Goal: Task Accomplishment & Management: Complete application form

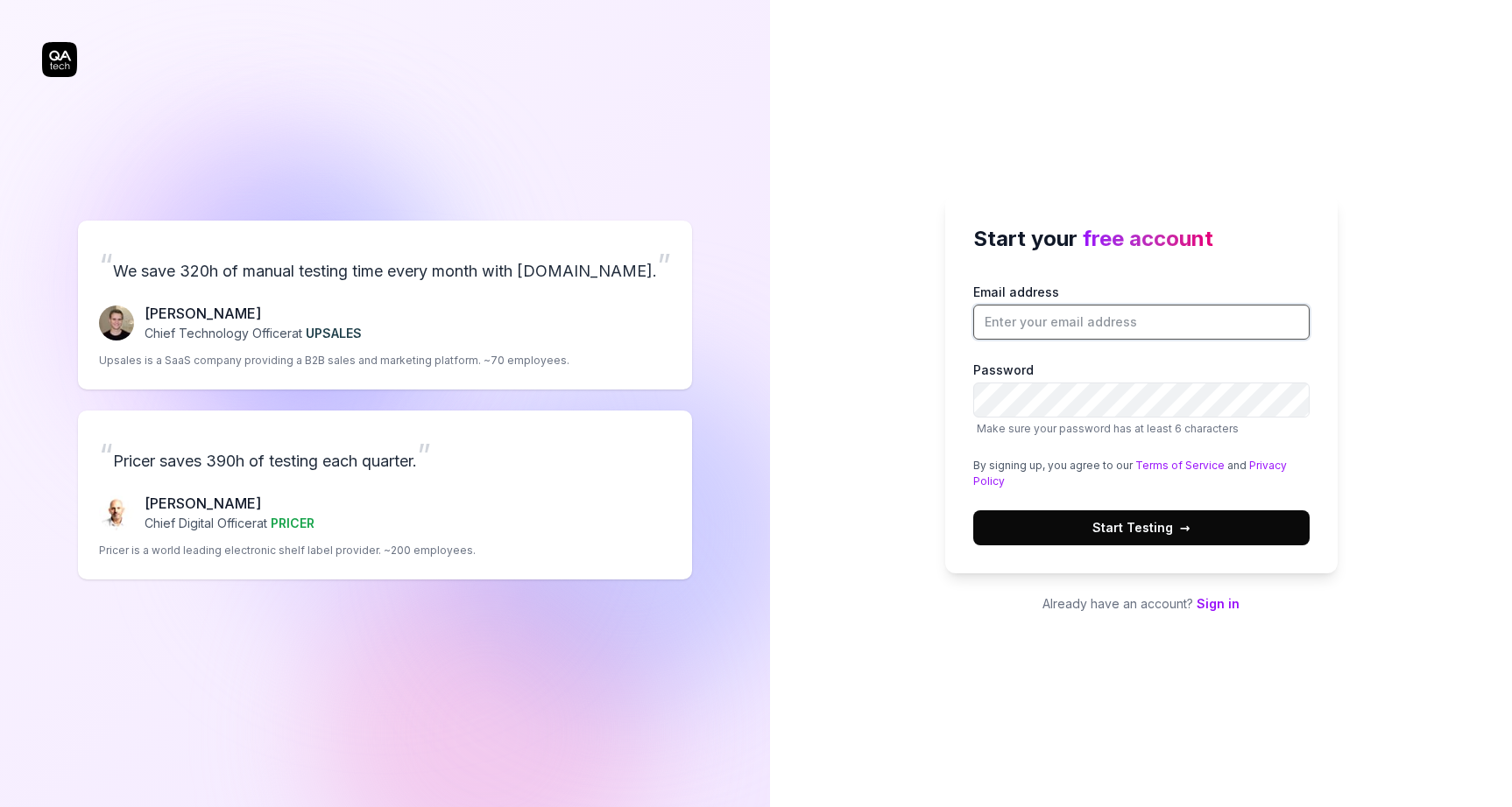
click at [1028, 324] on input "Email address" at bounding box center [1140, 322] width 336 height 35
type input "[PERSON_NAME][EMAIL_ADDRESS][PERSON_NAME][DOMAIN_NAME]"
click at [1181, 535] on span "→" at bounding box center [1185, 527] width 10 height 18
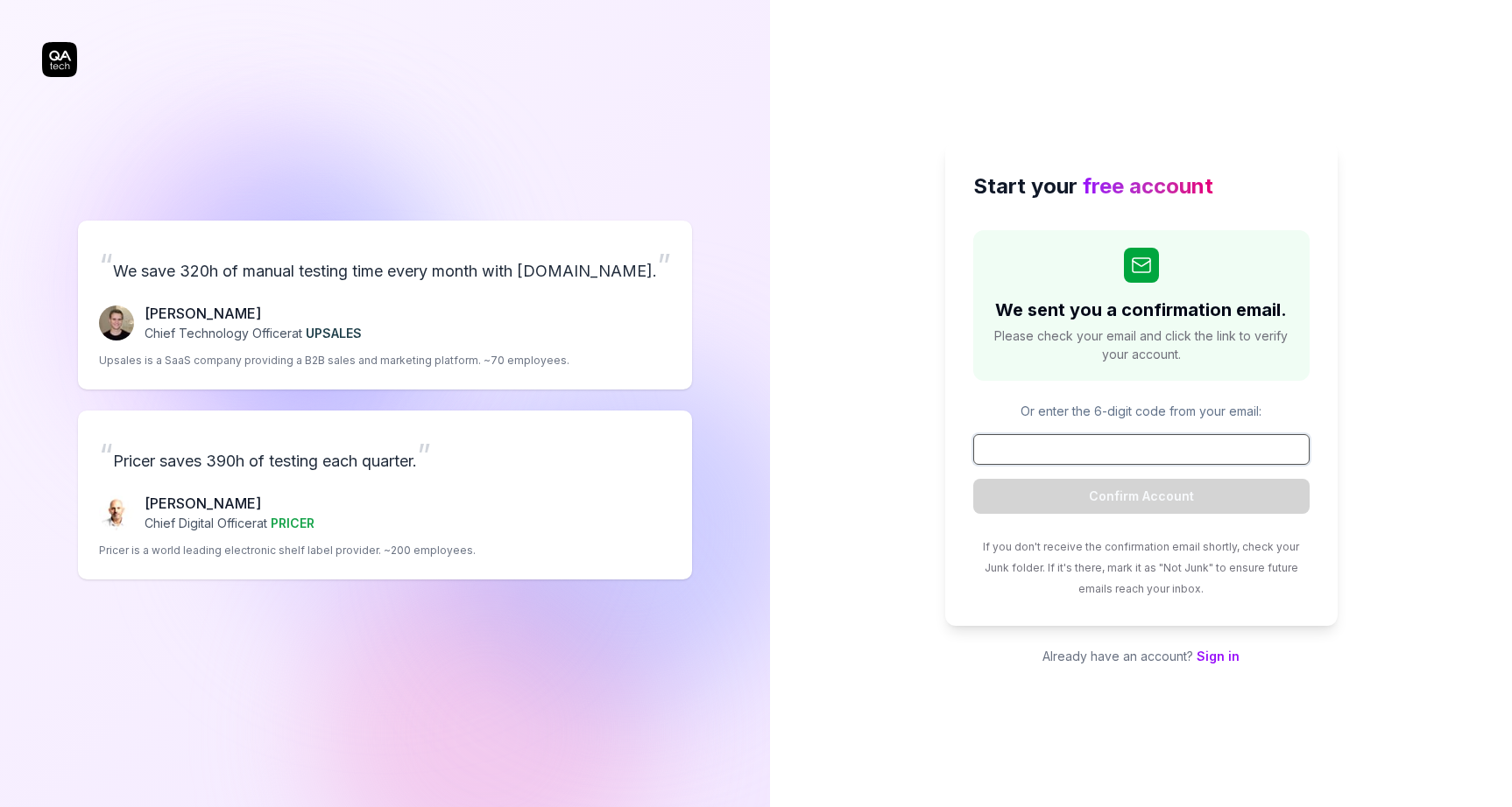
click at [1134, 452] on input at bounding box center [1140, 449] width 336 height 30
paste input "763489"
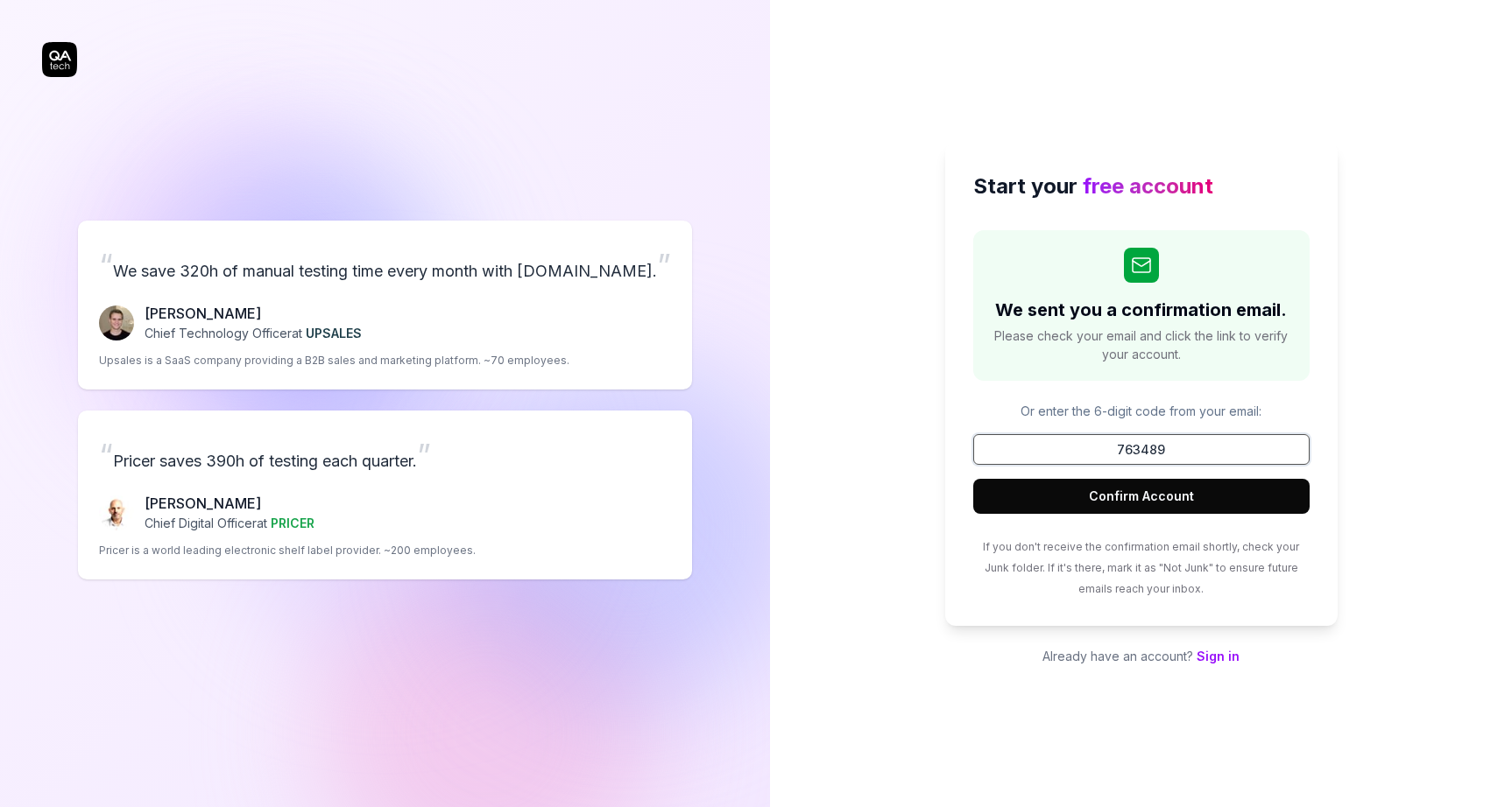
type input "763489"
click at [1133, 497] on button "Confirm Account" at bounding box center [1140, 496] width 336 height 35
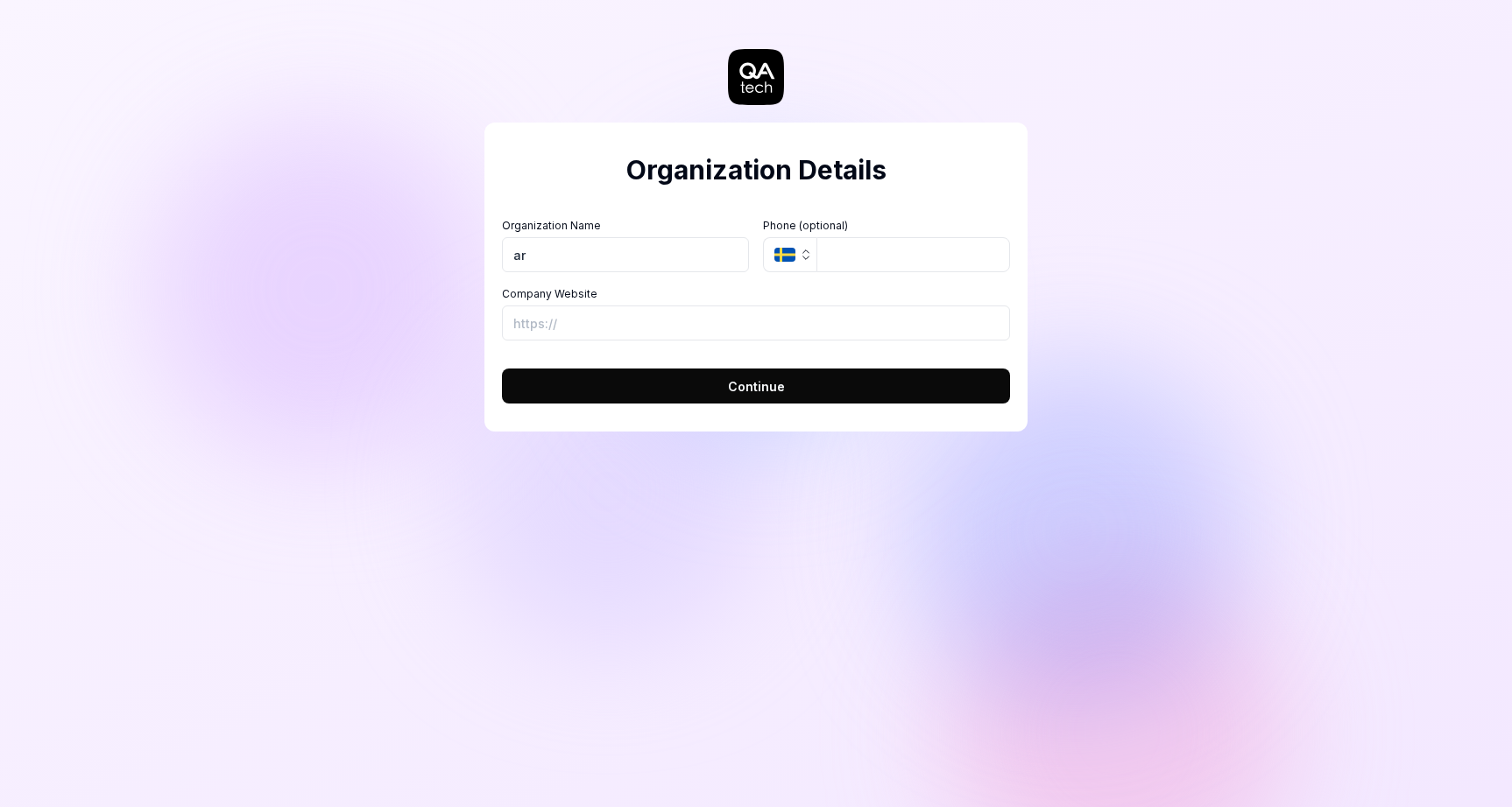
type input "ar"
click at [809, 256] on icon "button" at bounding box center [805, 254] width 14 height 14
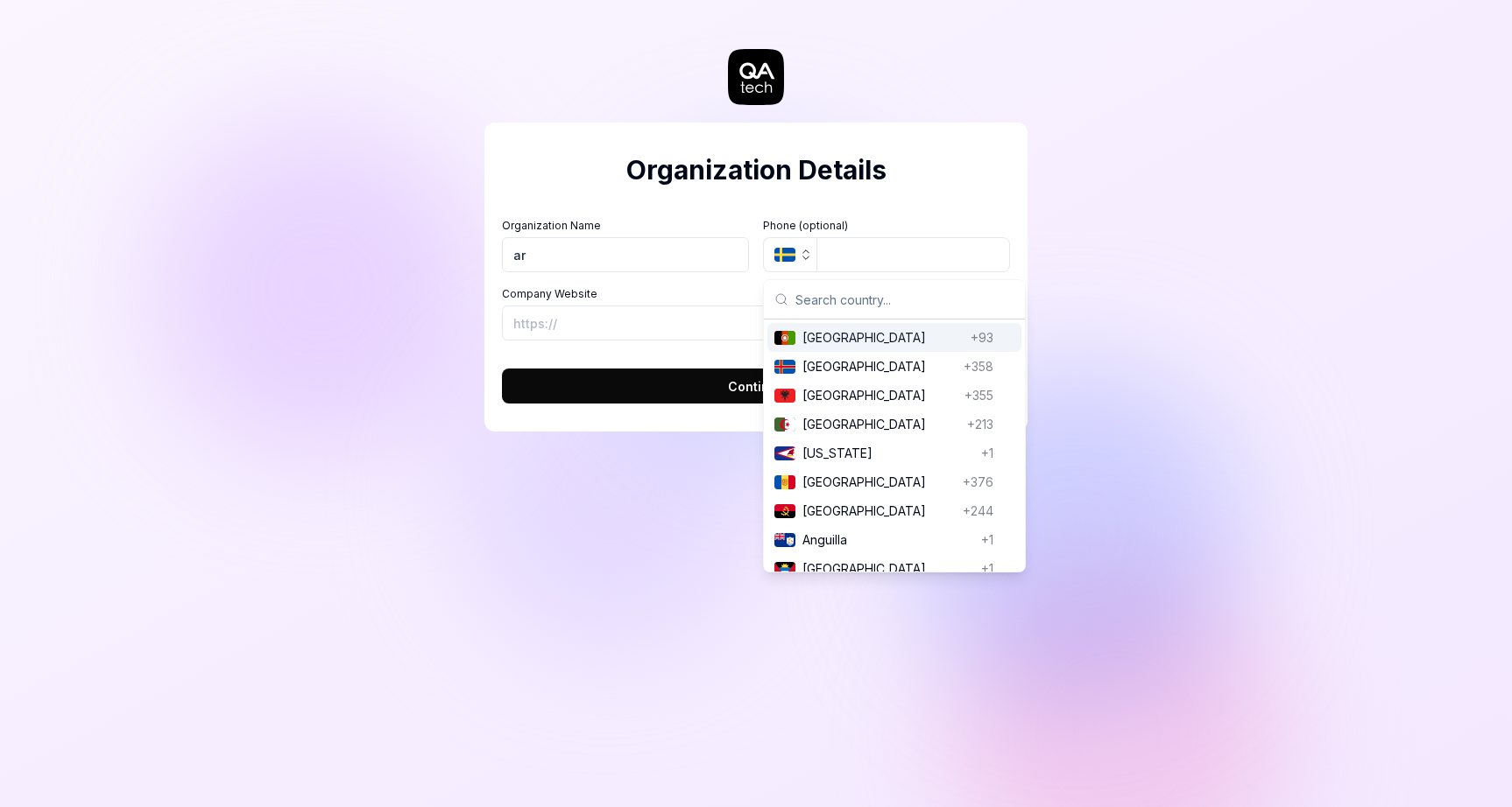
click at [738, 219] on label "Organization Name" at bounding box center [624, 225] width 247 height 16
click at [738, 237] on input "ar" at bounding box center [624, 254] width 247 height 35
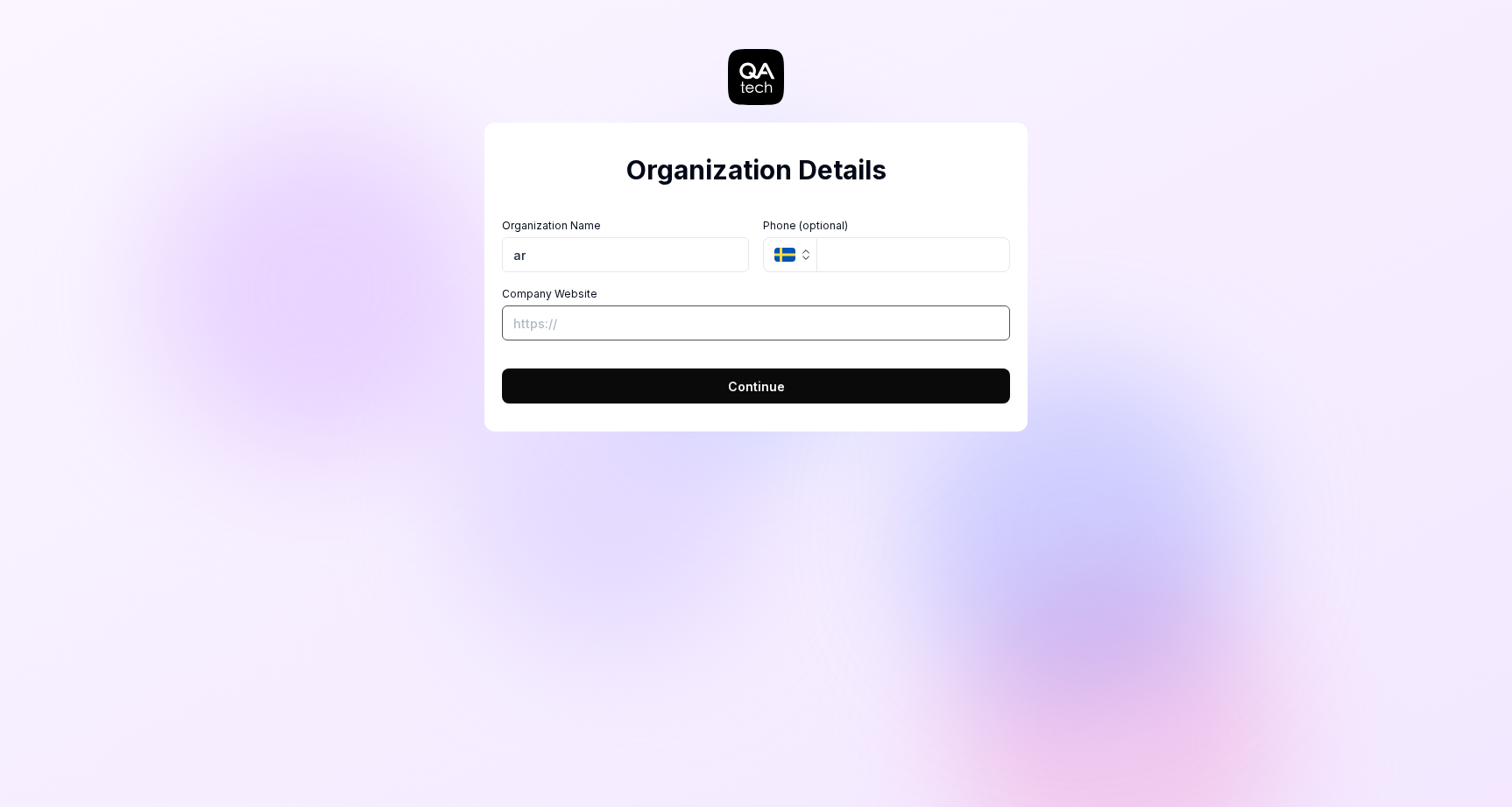
click at [662, 324] on input "Company Website" at bounding box center [755, 323] width 508 height 35
click at [562, 353] on form "Organization Name ar Organization Logo (Square minimum 256x256px) Click to uplo…" at bounding box center [755, 305] width 508 height 196
click at [574, 372] on button "Continue" at bounding box center [755, 386] width 508 height 35
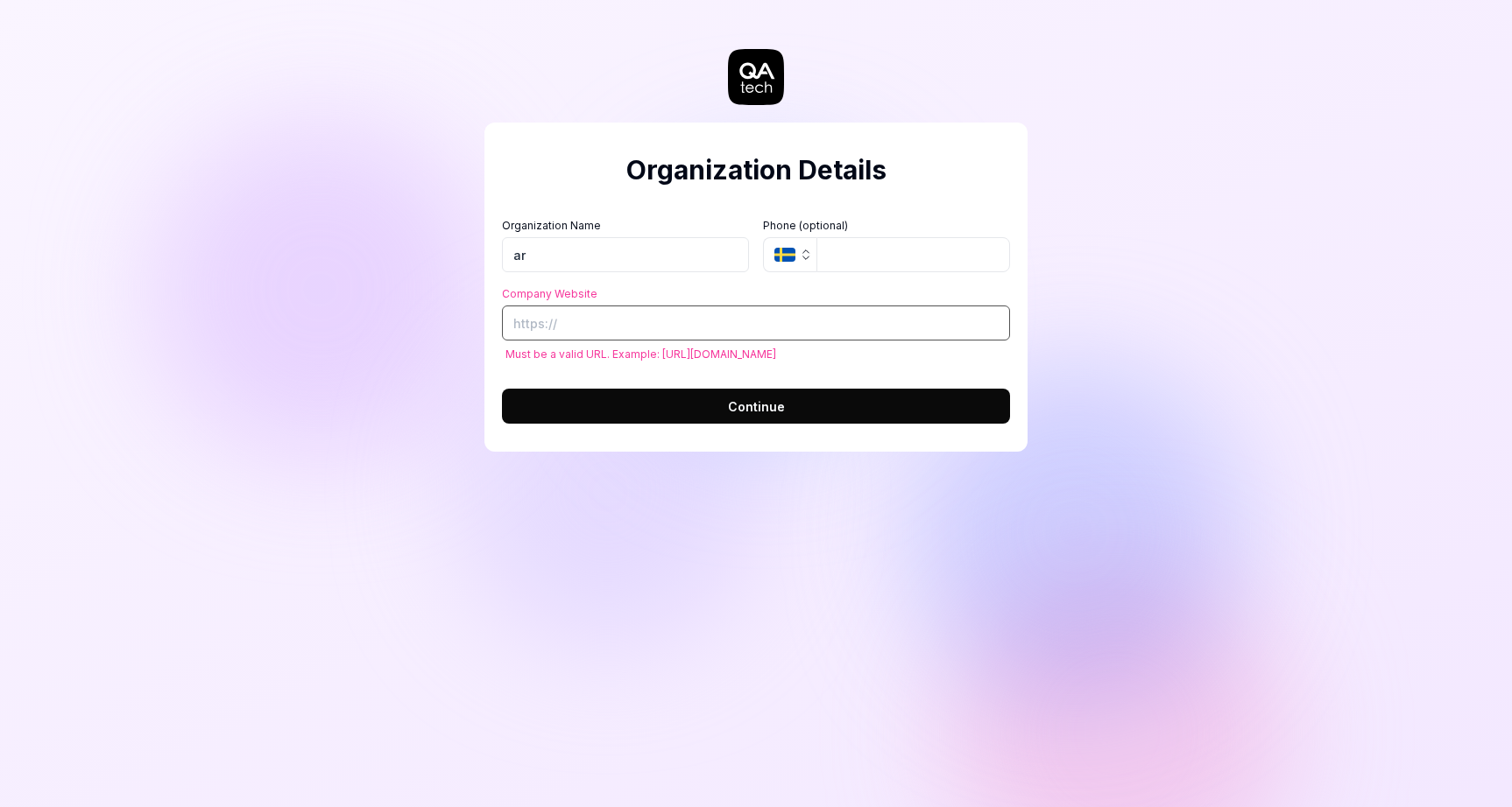
click at [571, 327] on input "Company Website" at bounding box center [755, 323] width 508 height 35
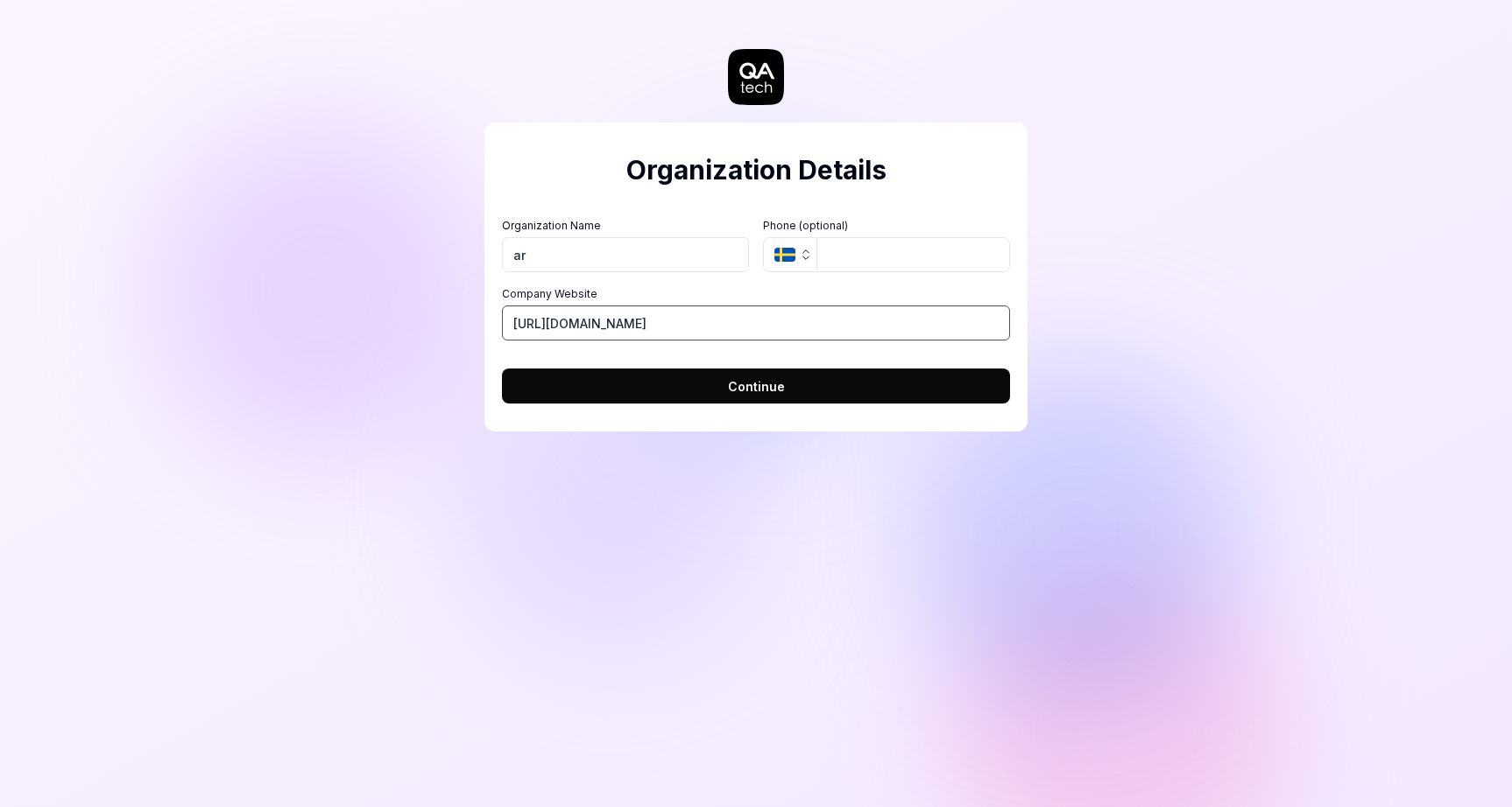
type input "[URL][DOMAIN_NAME]"
click at [584, 382] on button "Continue" at bounding box center [755, 386] width 508 height 35
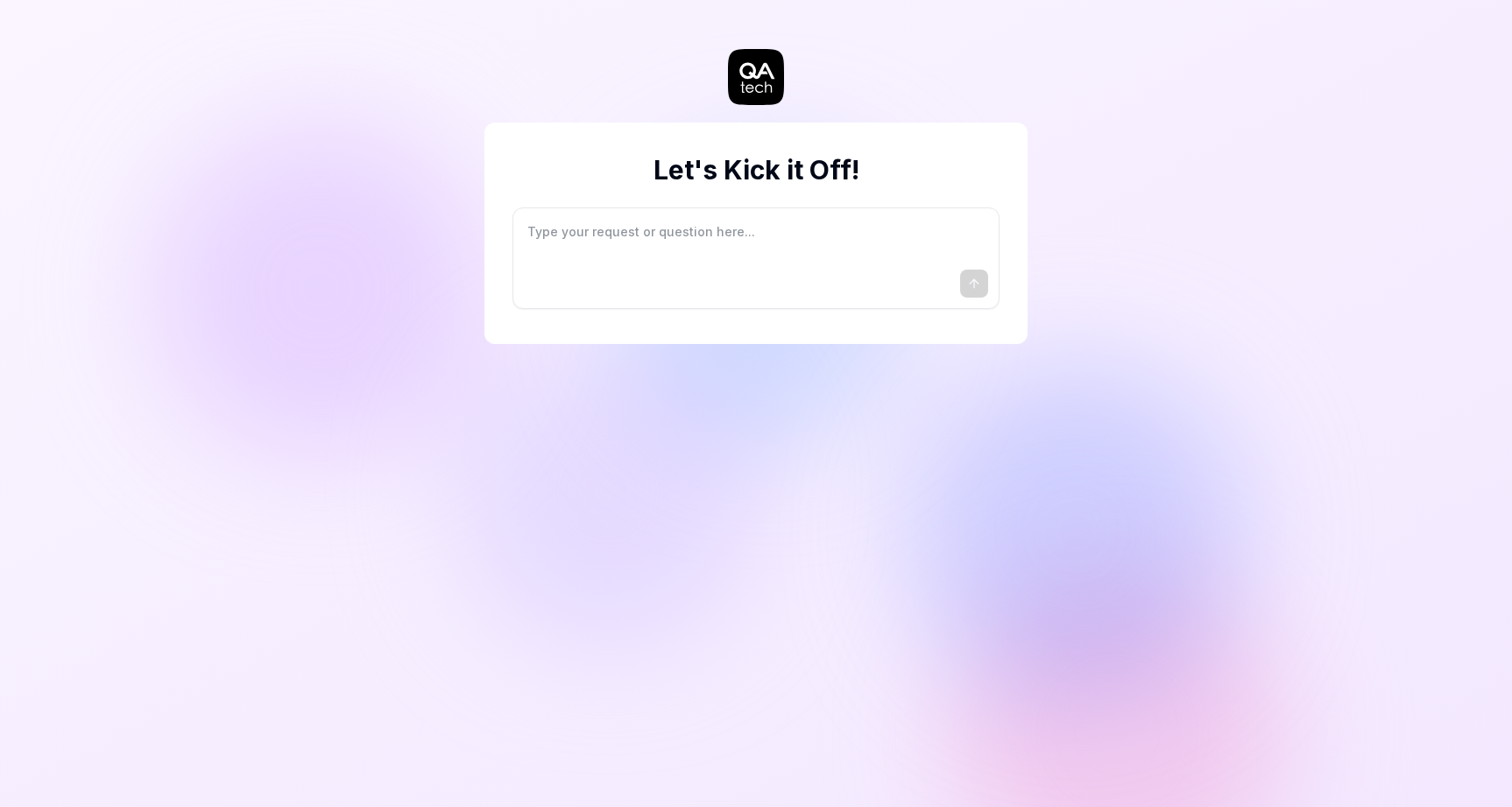
type textarea "*"
type textarea "I"
type textarea "*"
type textarea "I"
type textarea "*"
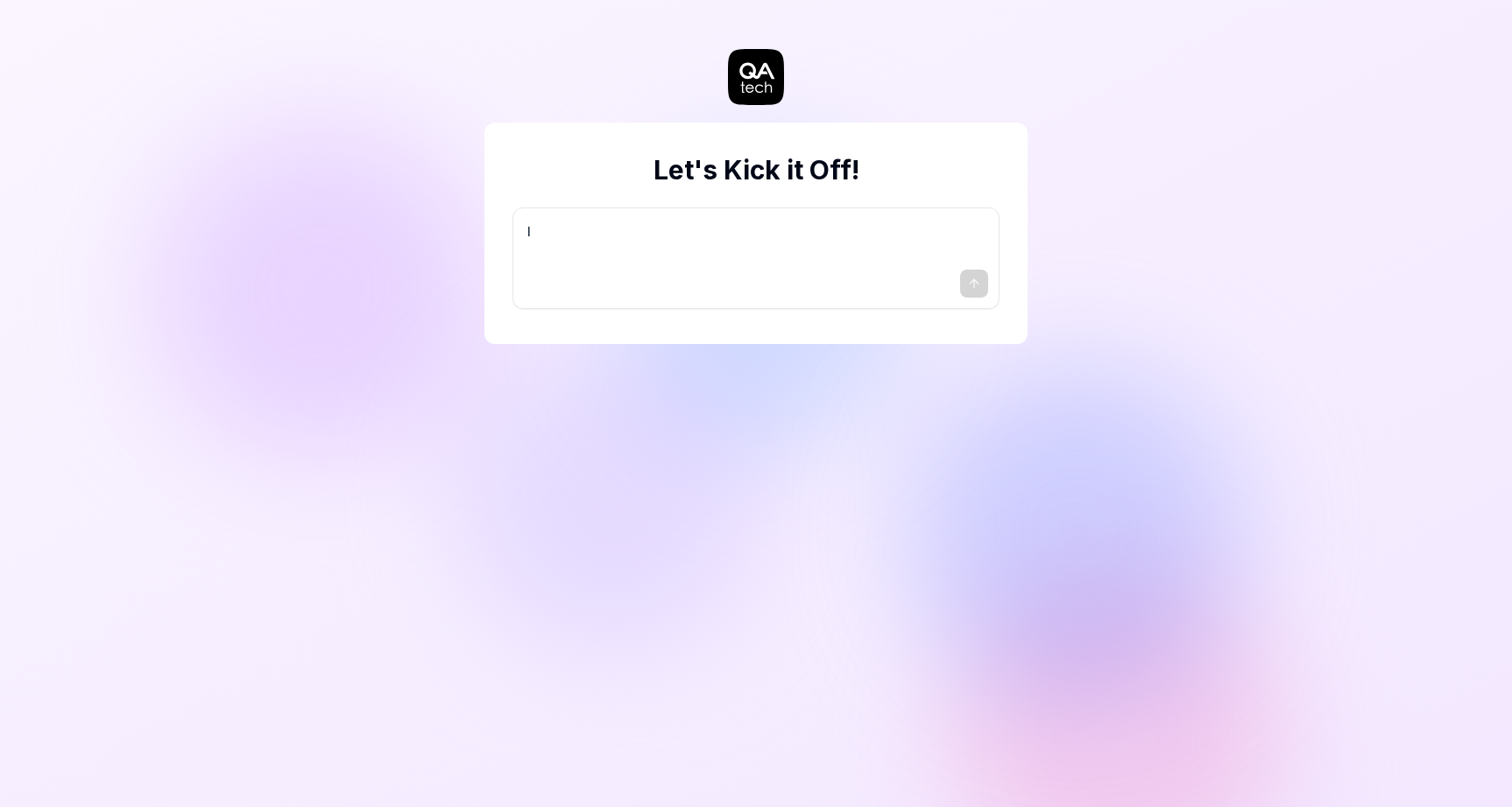
type textarea "I w"
type textarea "*"
type textarea "I wa"
type textarea "*"
type textarea "I wan"
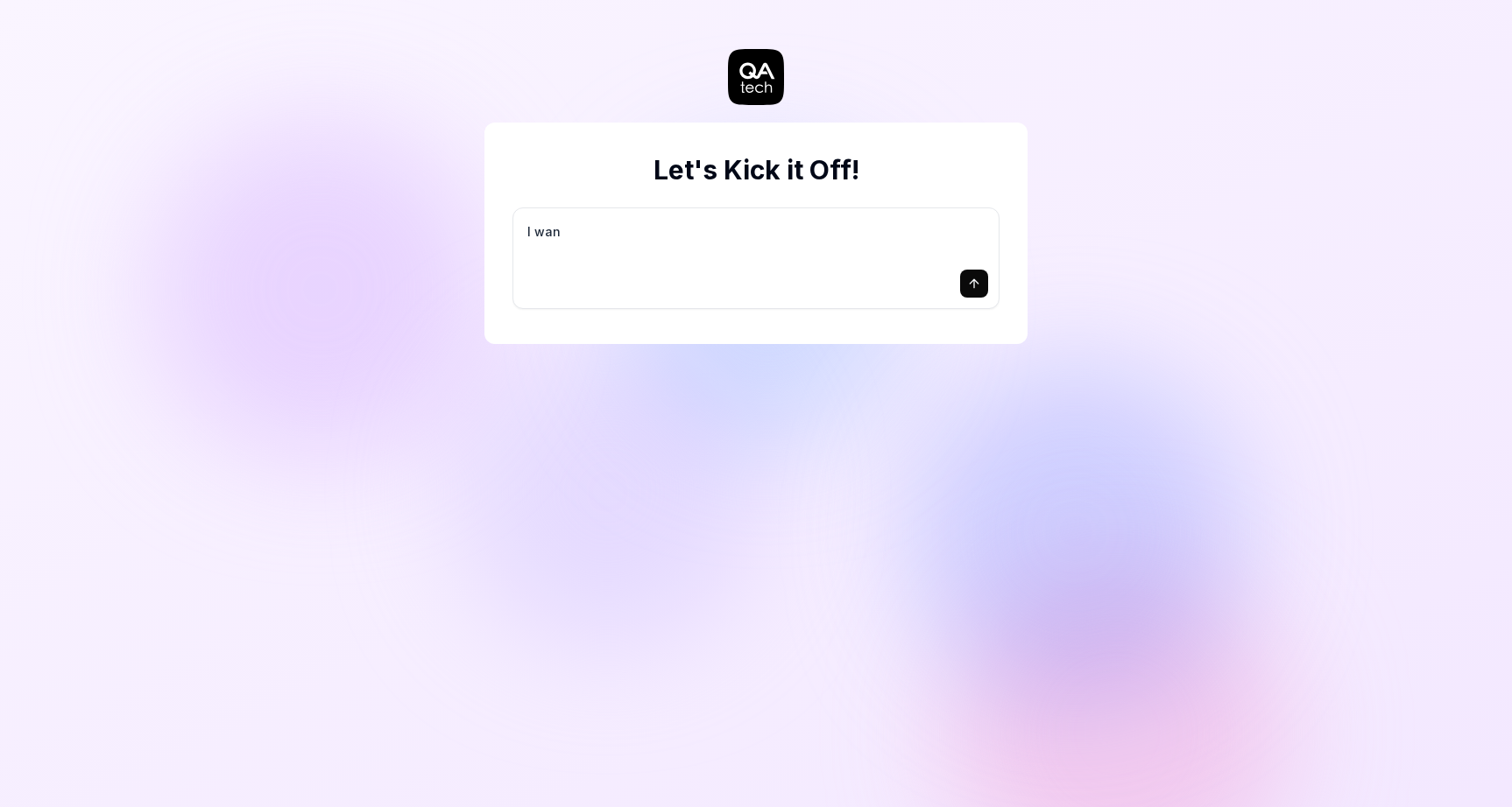
type textarea "*"
type textarea "I want"
type textarea "*"
type textarea "I want"
type textarea "*"
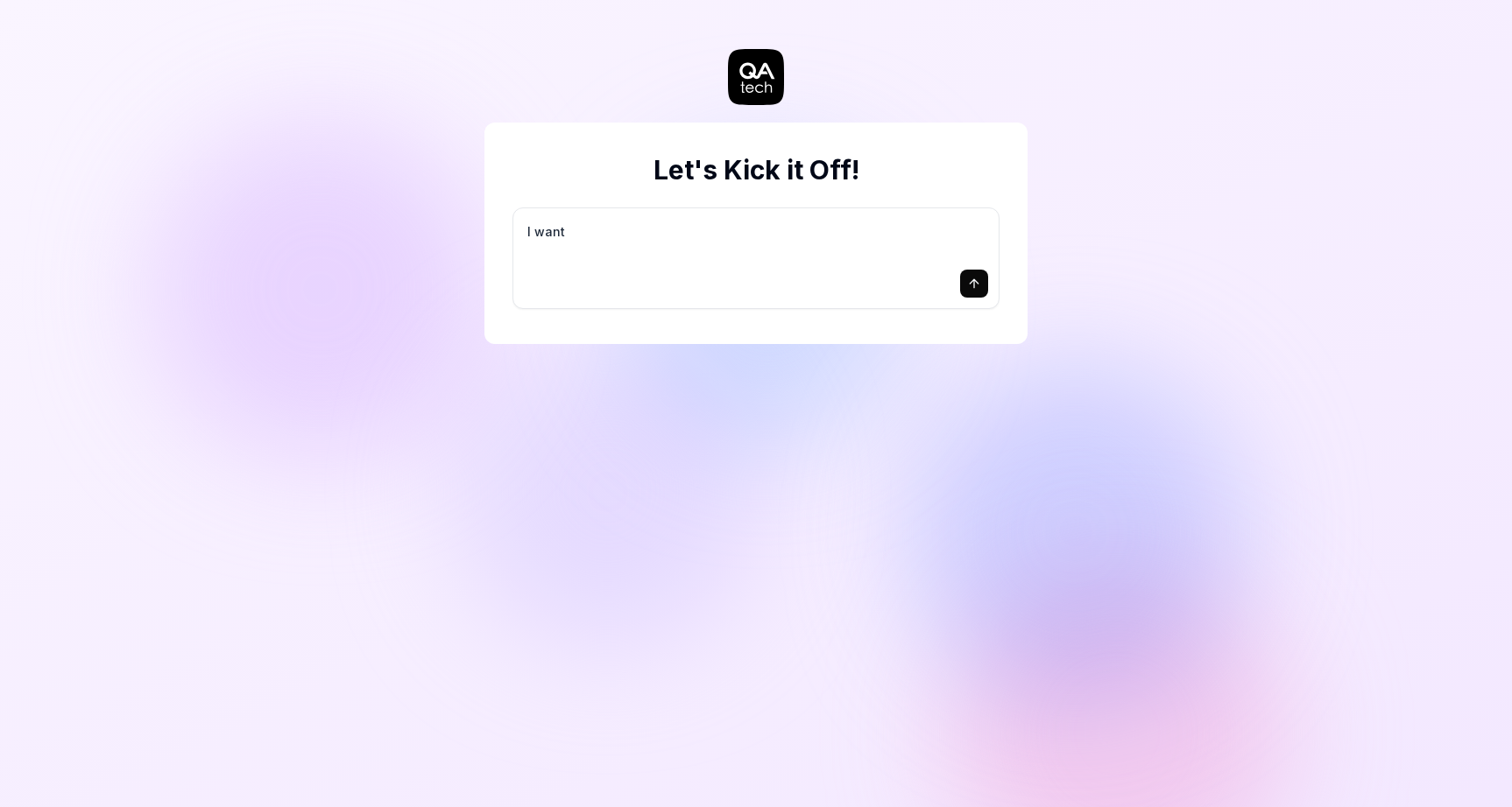
type textarea "I want a"
type textarea "*"
type textarea "I want a"
type textarea "*"
type textarea "I want a g"
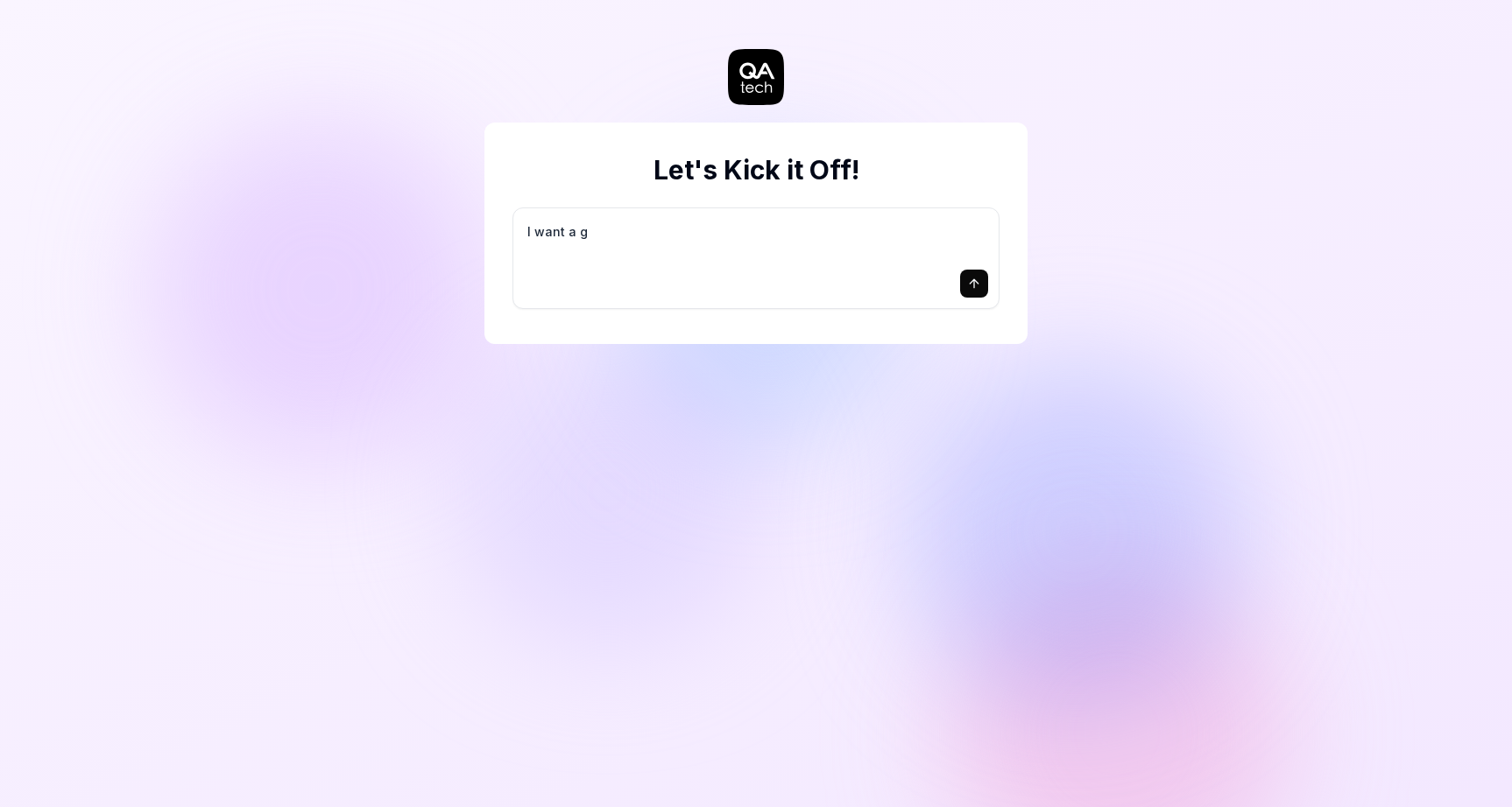
type textarea "*"
type textarea "I want a go"
type textarea "*"
type textarea "I want a goo"
type textarea "*"
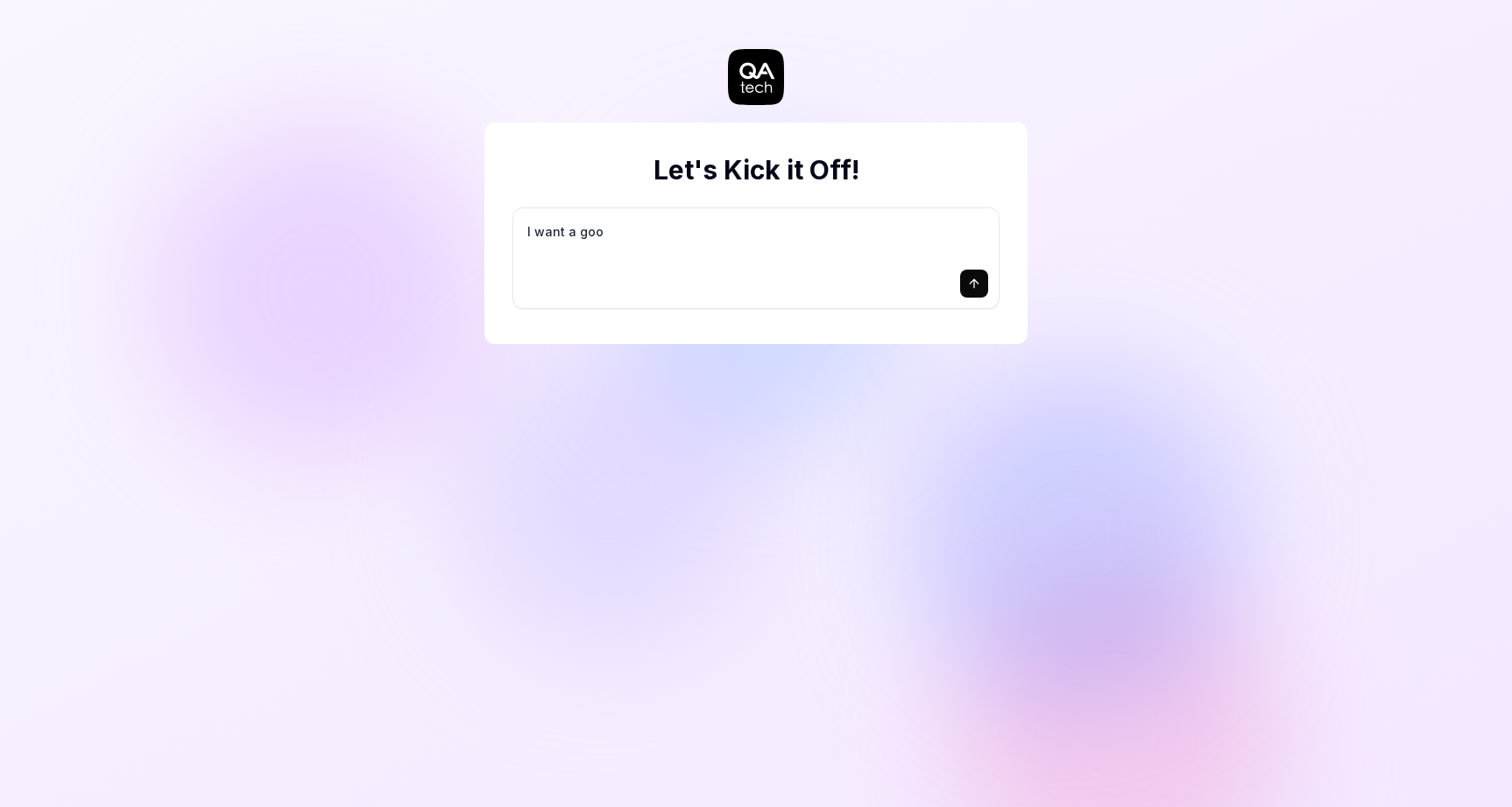
type textarea "I want a good"
type textarea "*"
type textarea "I want a good"
type textarea "*"
type textarea "I want a good t"
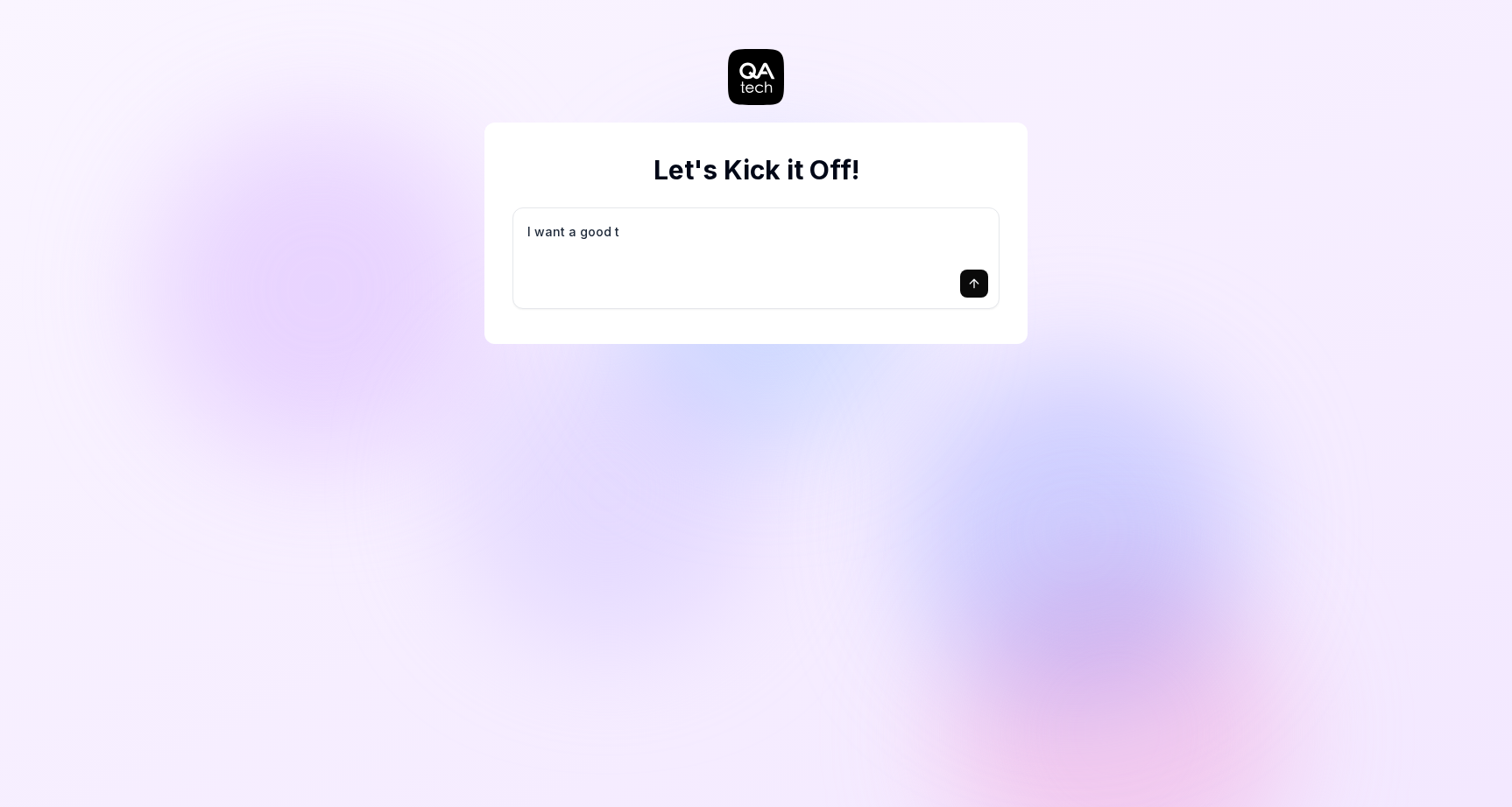
type textarea "*"
type textarea "I want a good te"
type textarea "*"
type textarea "I want a good tes"
type textarea "*"
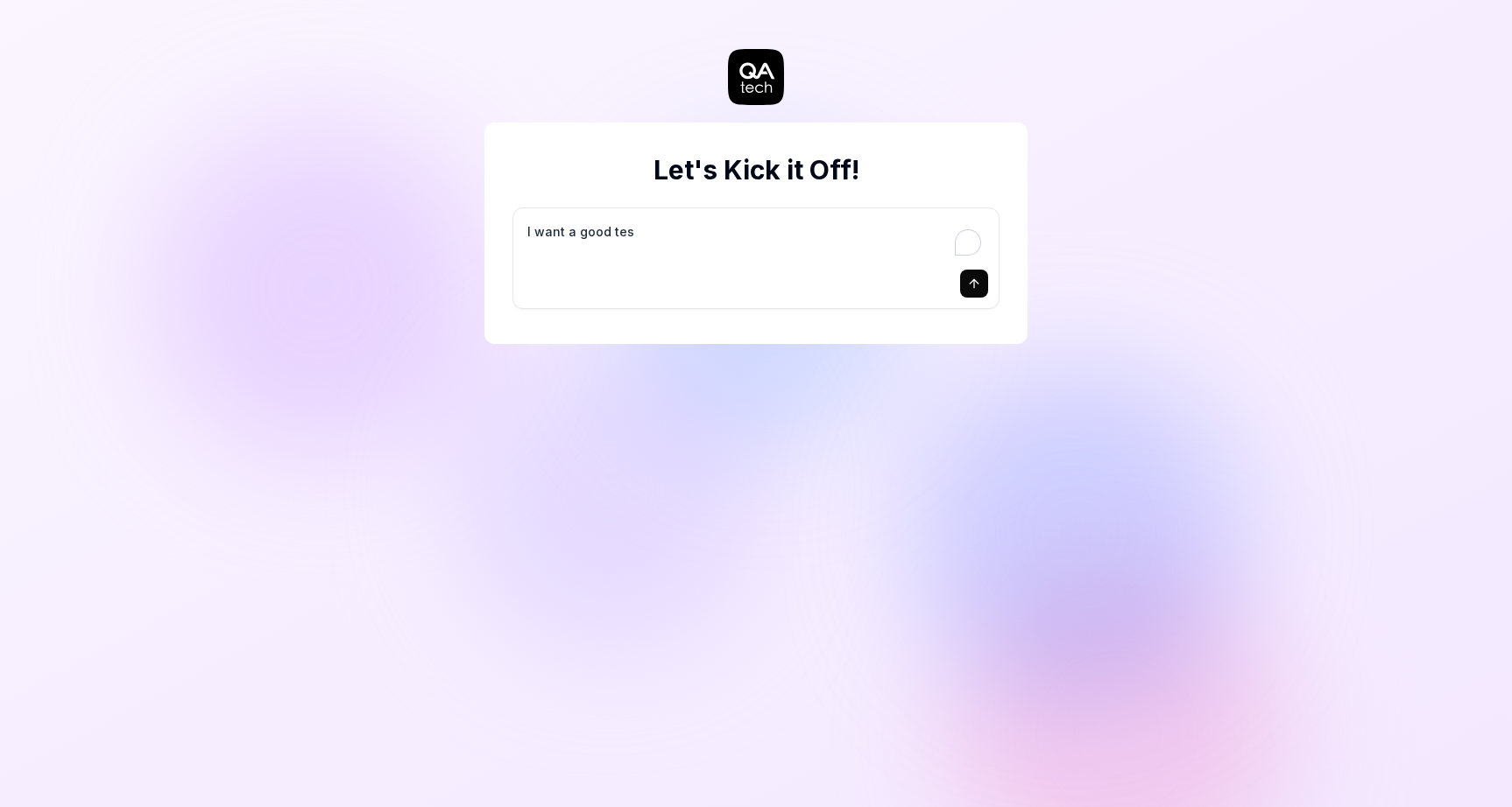
type textarea "I want a good test"
type textarea "*"
type textarea "I want a good test"
type textarea "*"
type textarea "I want a good test s"
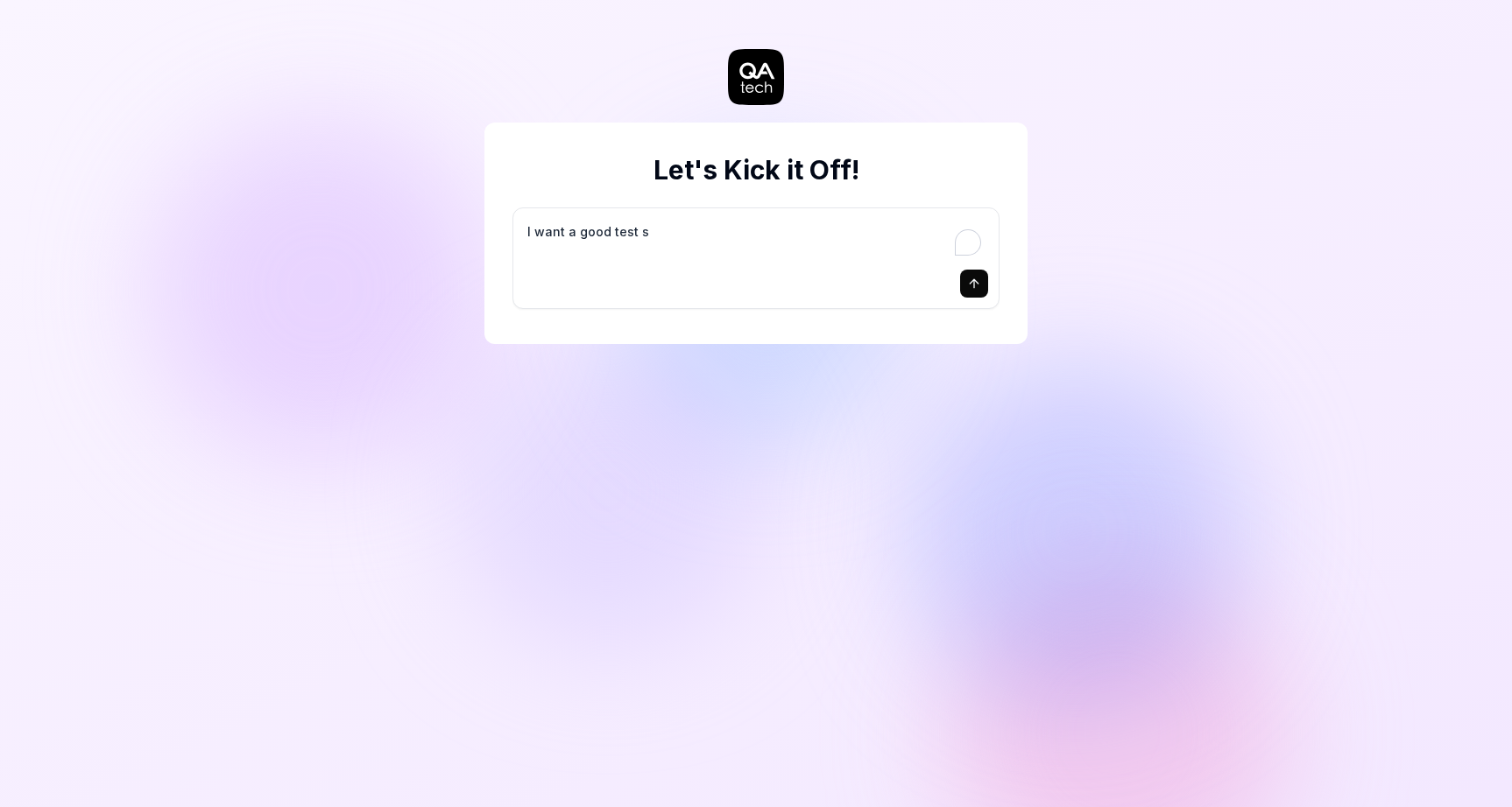
type textarea "*"
type textarea "I want a good test se"
type textarea "*"
type textarea "I want a good test set"
type textarea "*"
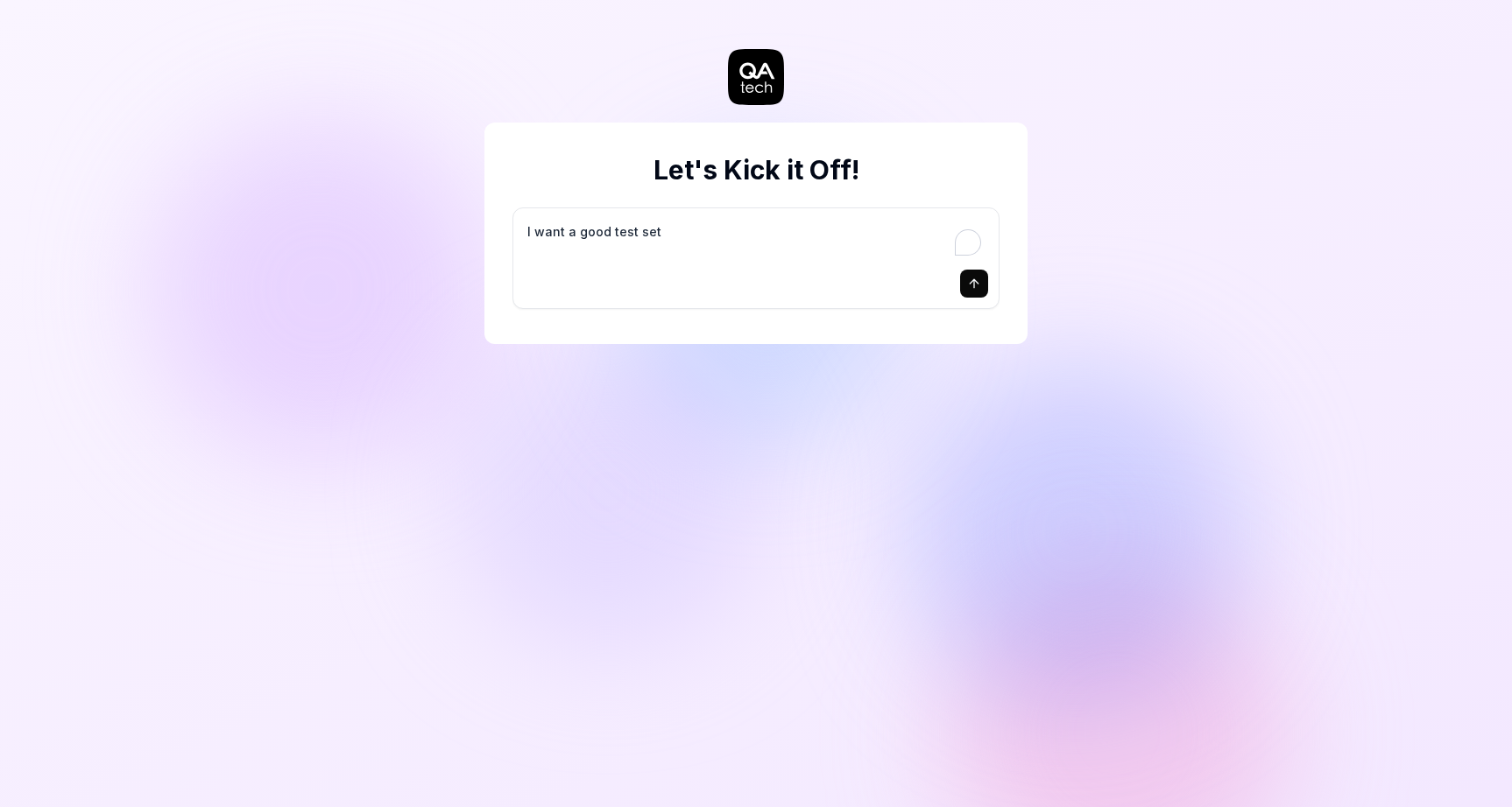
type textarea "I want a good test setu"
type textarea "*"
type textarea "I want a good test setup"
type textarea "*"
type textarea "I want a good test setup"
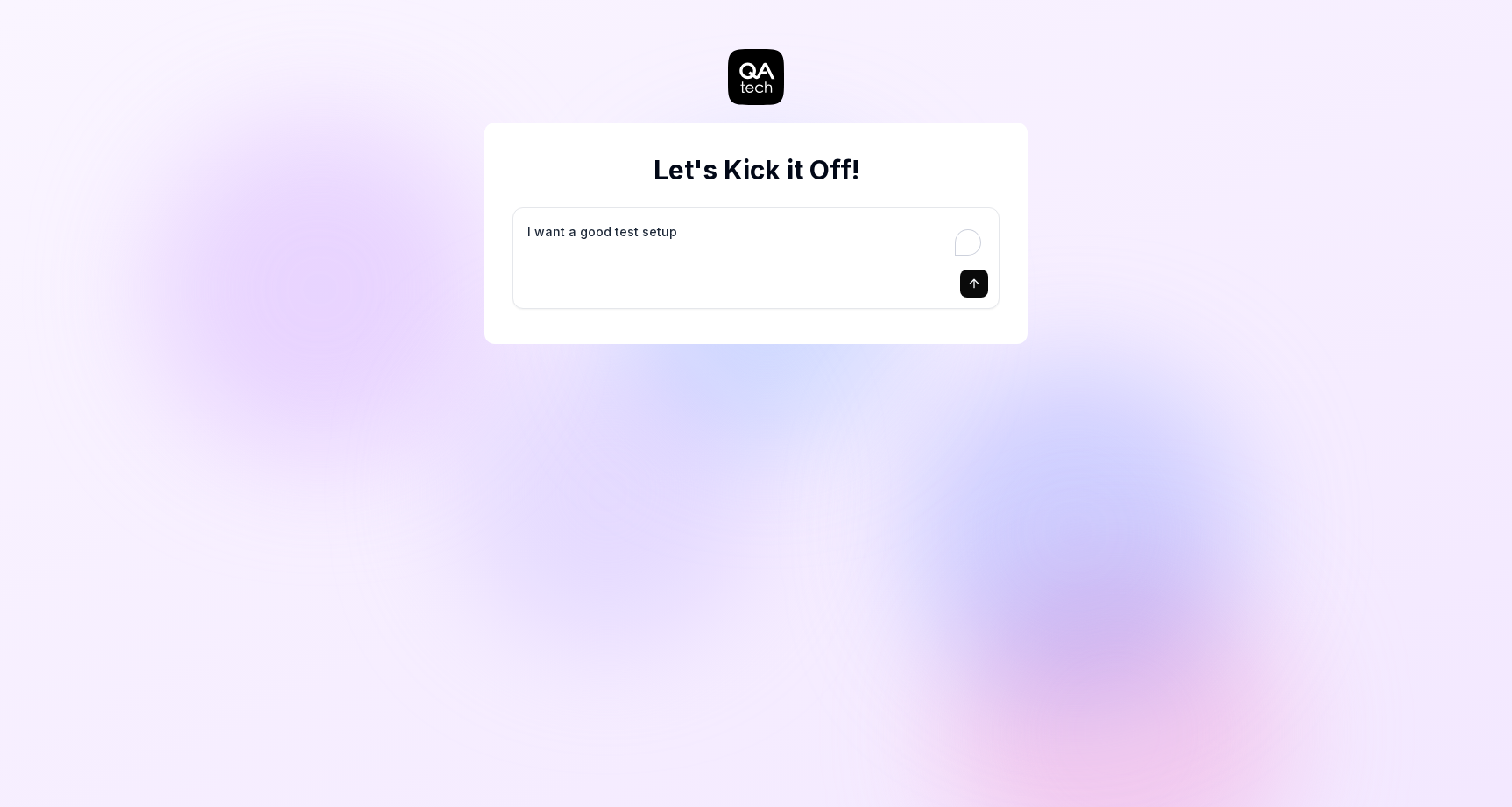
type textarea "*"
type textarea "I want a good test setup f"
type textarea "*"
type textarea "I want a good test setup fo"
type textarea "*"
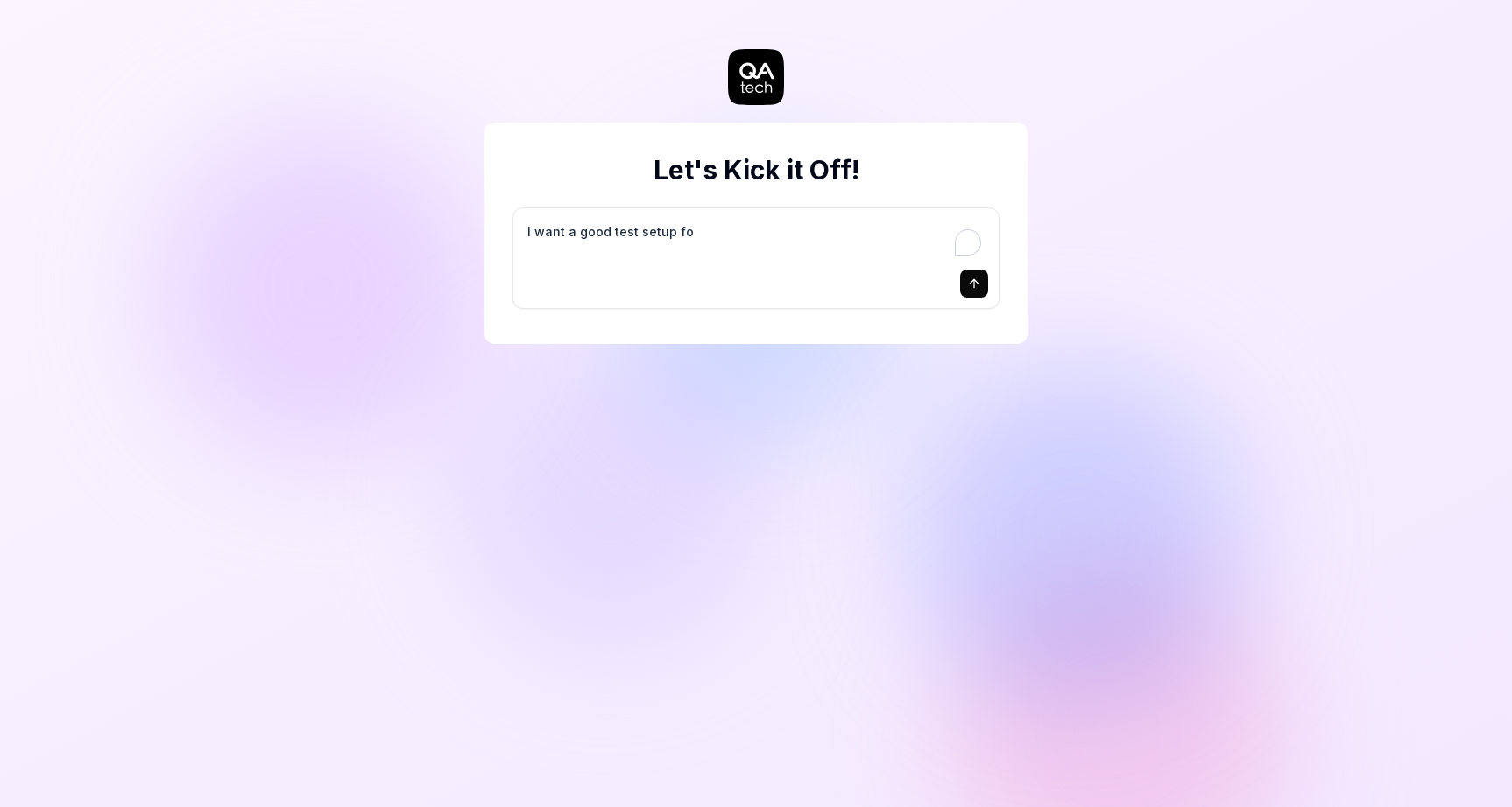
type textarea "I want a good test setup for"
type textarea "*"
type textarea "I want a good test setup for"
type textarea "*"
type textarea "I want a good test setup for m"
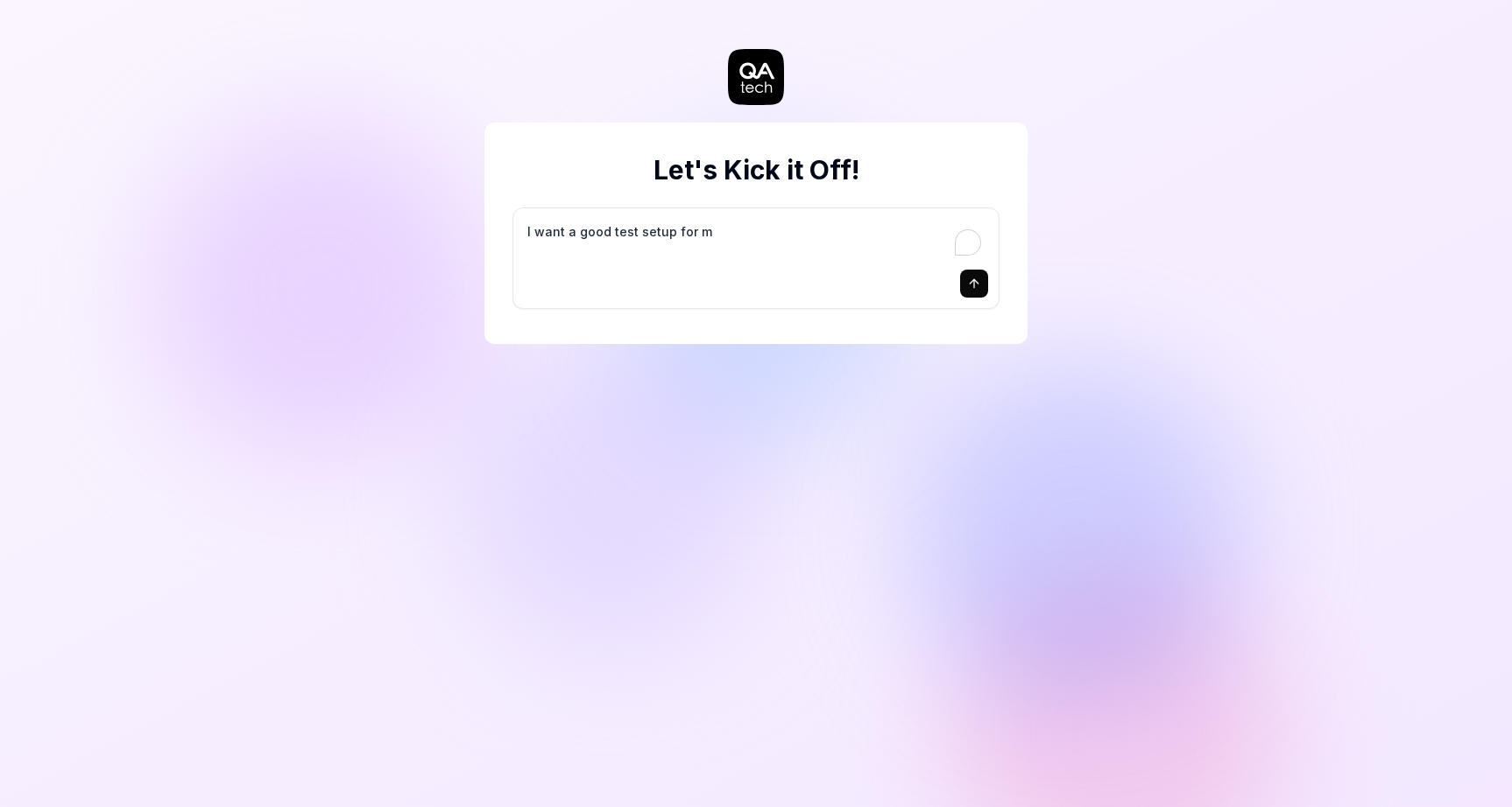
type textarea "*"
type textarea "I want a good test setup for my"
type textarea "*"
type textarea "I want a good test setup for my"
type textarea "*"
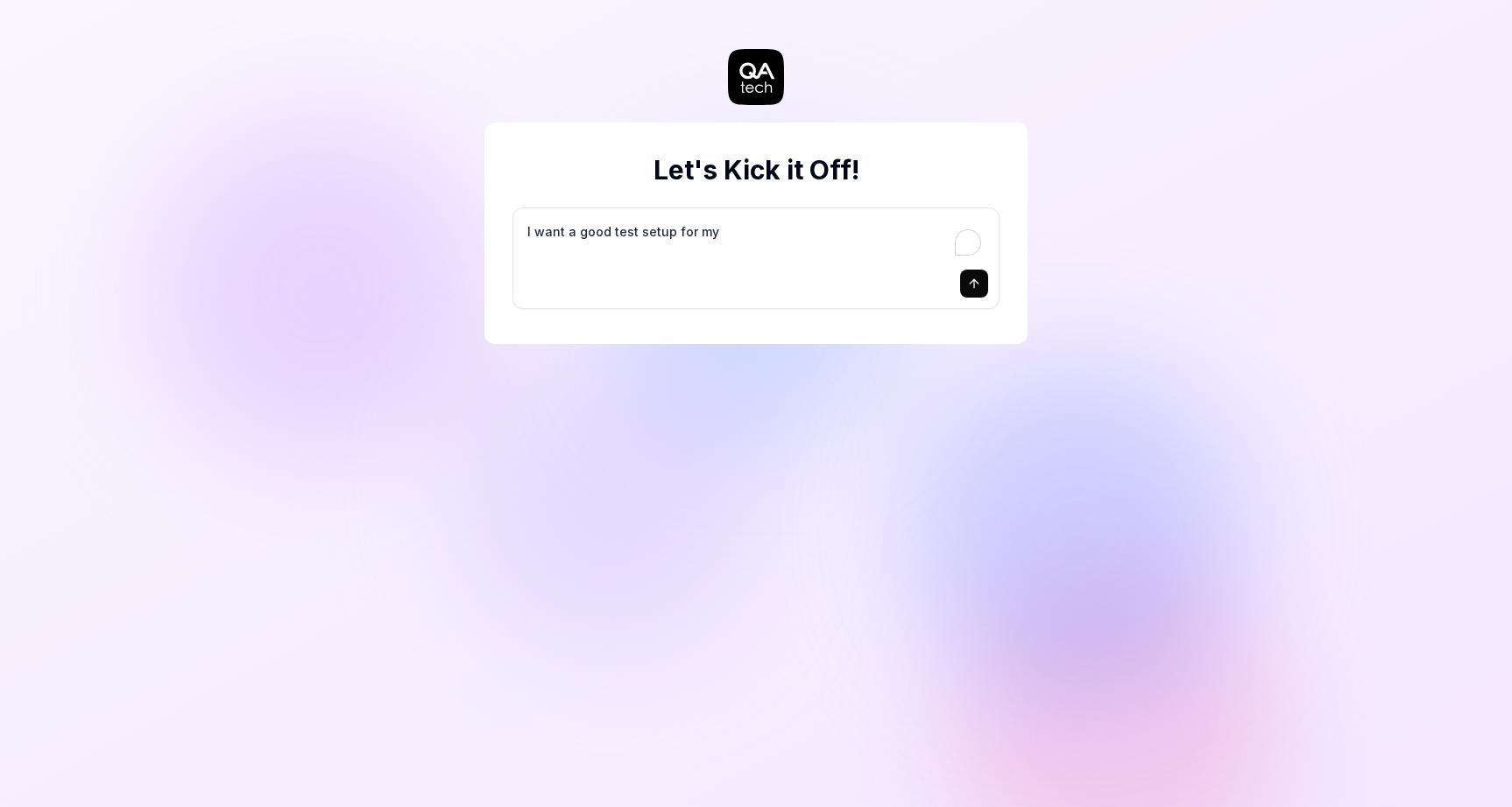
type textarea "I want a good test setup for my s"
type textarea "*"
type textarea "I want a good test setup for my si"
type textarea "*"
type textarea "I want a good test setup for my sit"
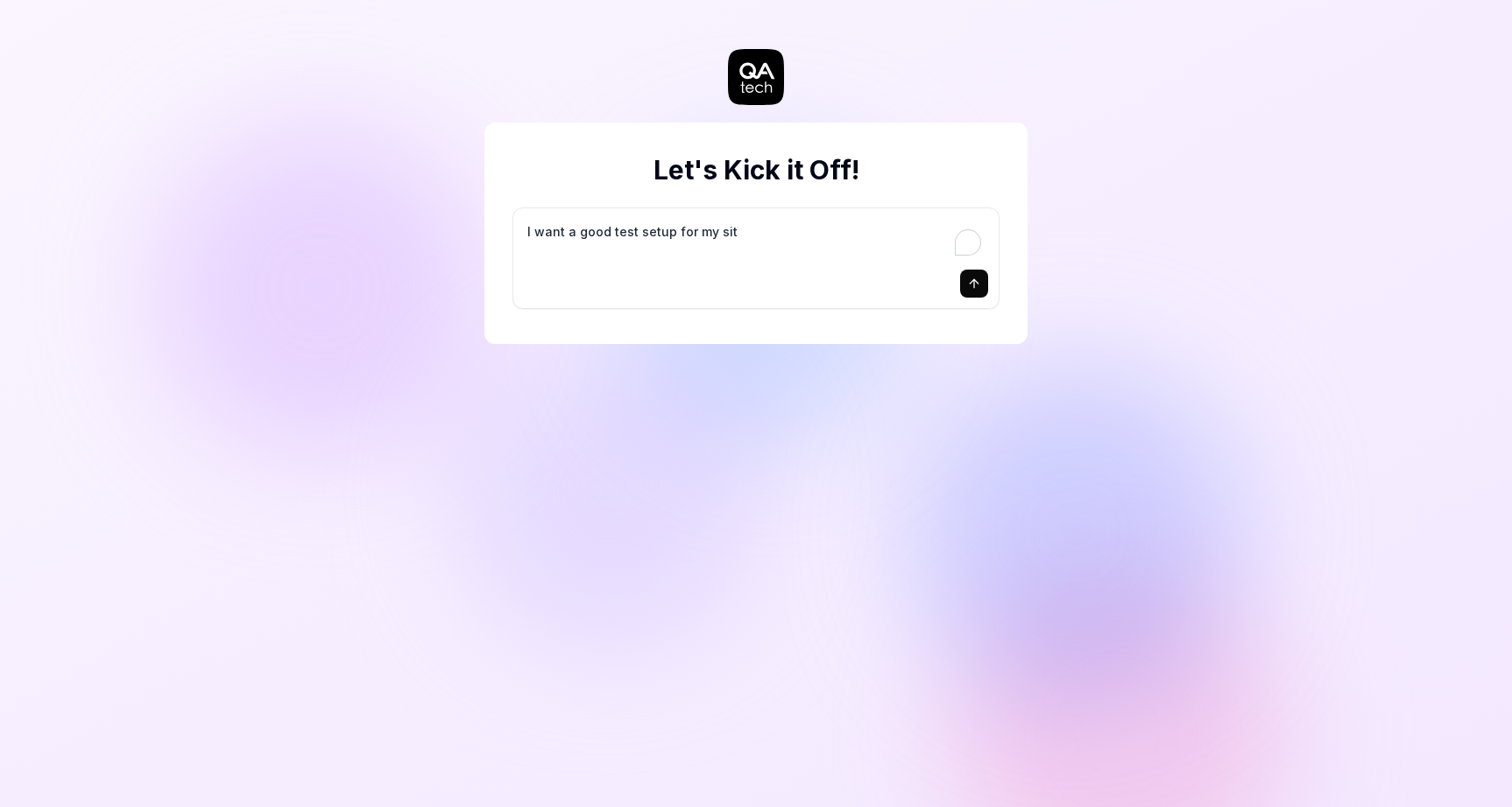
type textarea "*"
type textarea "I want a good test setup for my site"
type textarea "*"
type textarea "I want a good test setup for my site"
type textarea "*"
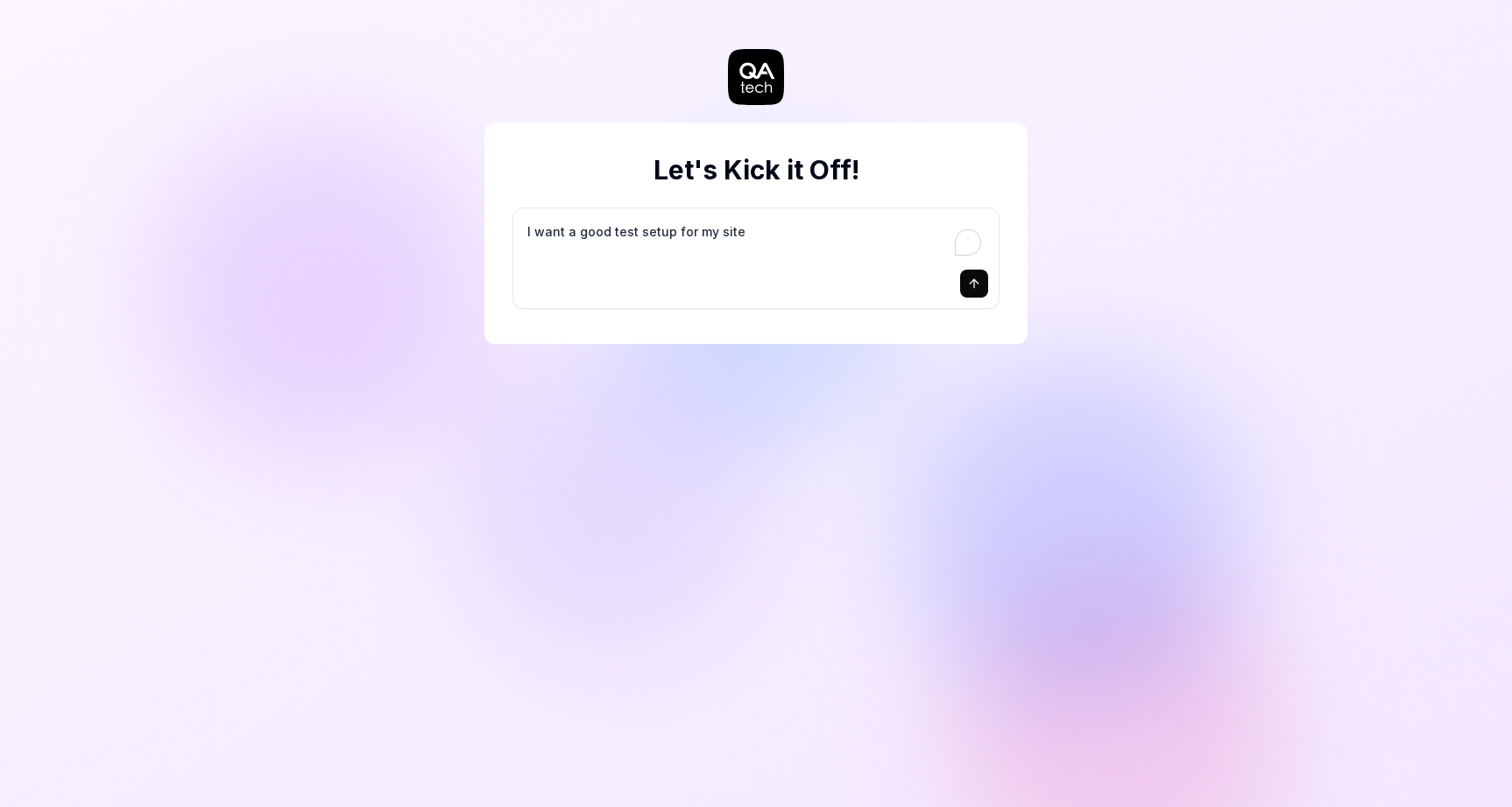
type textarea "I want a good test setup for my site -"
type textarea "*"
type textarea "I want a good test setup for my site -"
type textarea "*"
type textarea "I want a good test setup for my site - h"
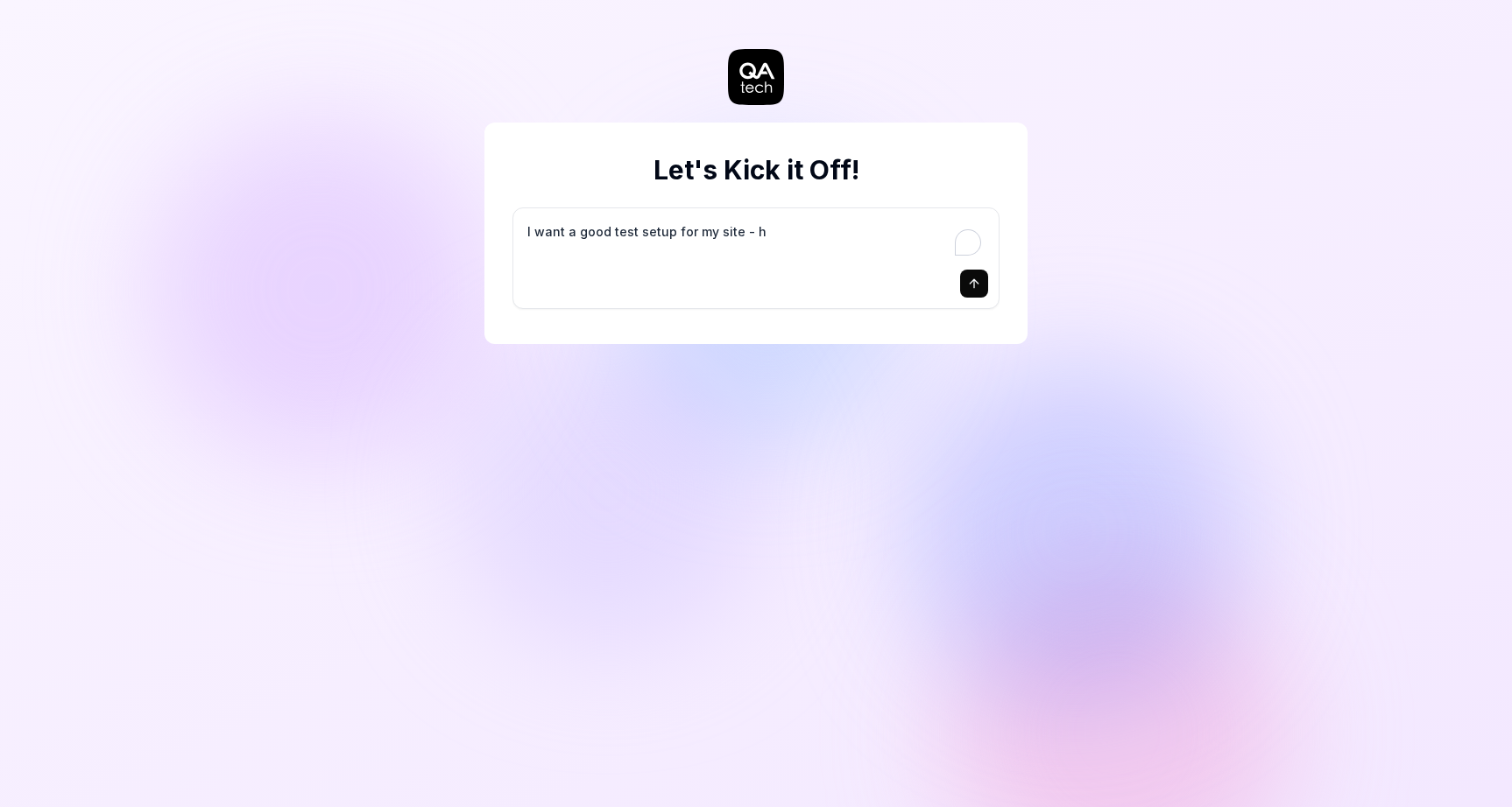
type textarea "*"
type textarea "I want a good test setup for my site - he"
type textarea "*"
type textarea "I want a good test setup for my site - hel"
type textarea "*"
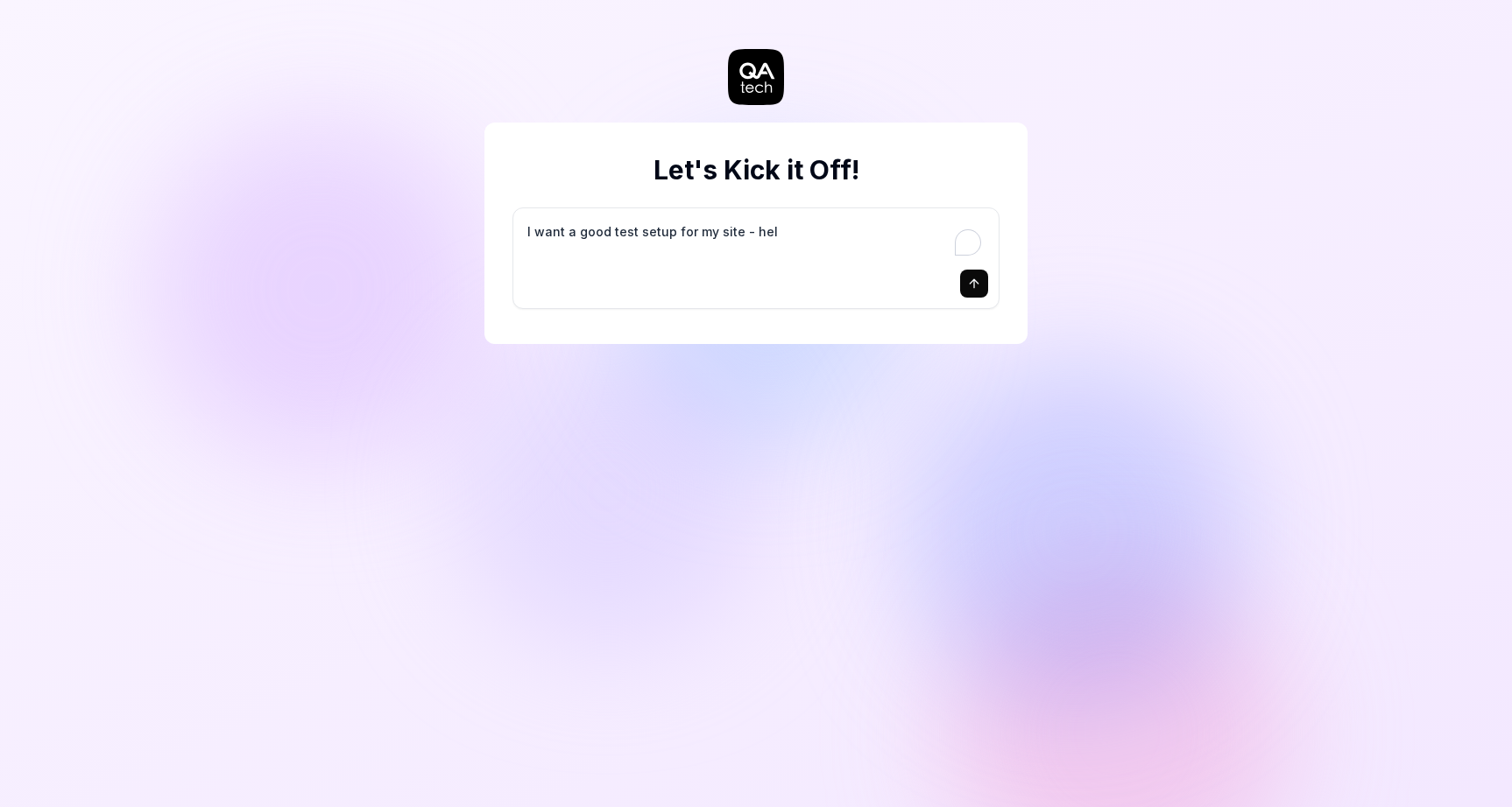
type textarea "I want a good test setup for my site - help"
type textarea "*"
type textarea "I want a good test setup for my site - help"
type textarea "*"
type textarea "I want a good test setup for my site - help m"
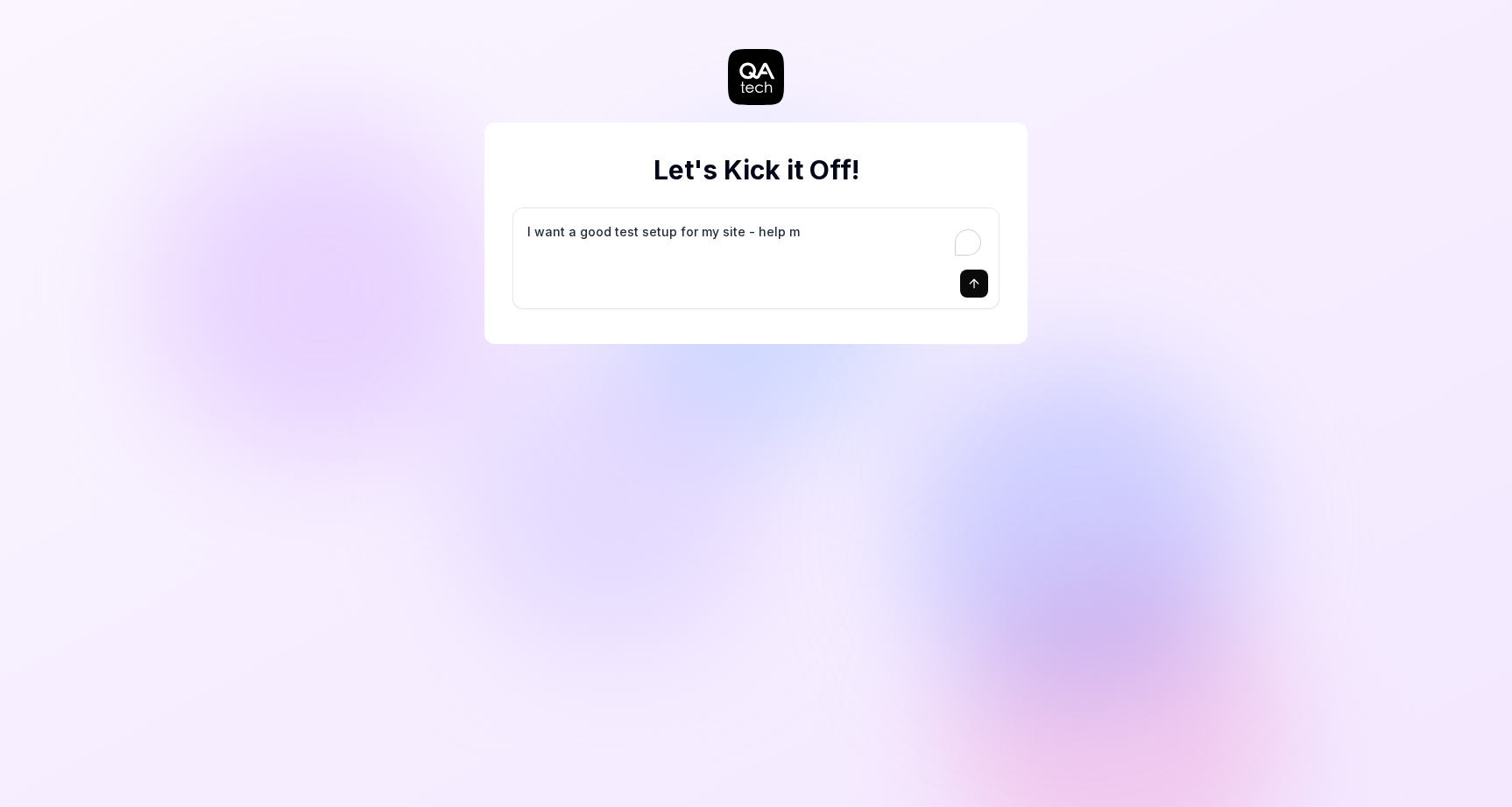
type textarea "*"
type textarea "I want a good test setup for my site - help me"
type textarea "*"
type textarea "I want a good test setup for my site - help me"
type textarea "*"
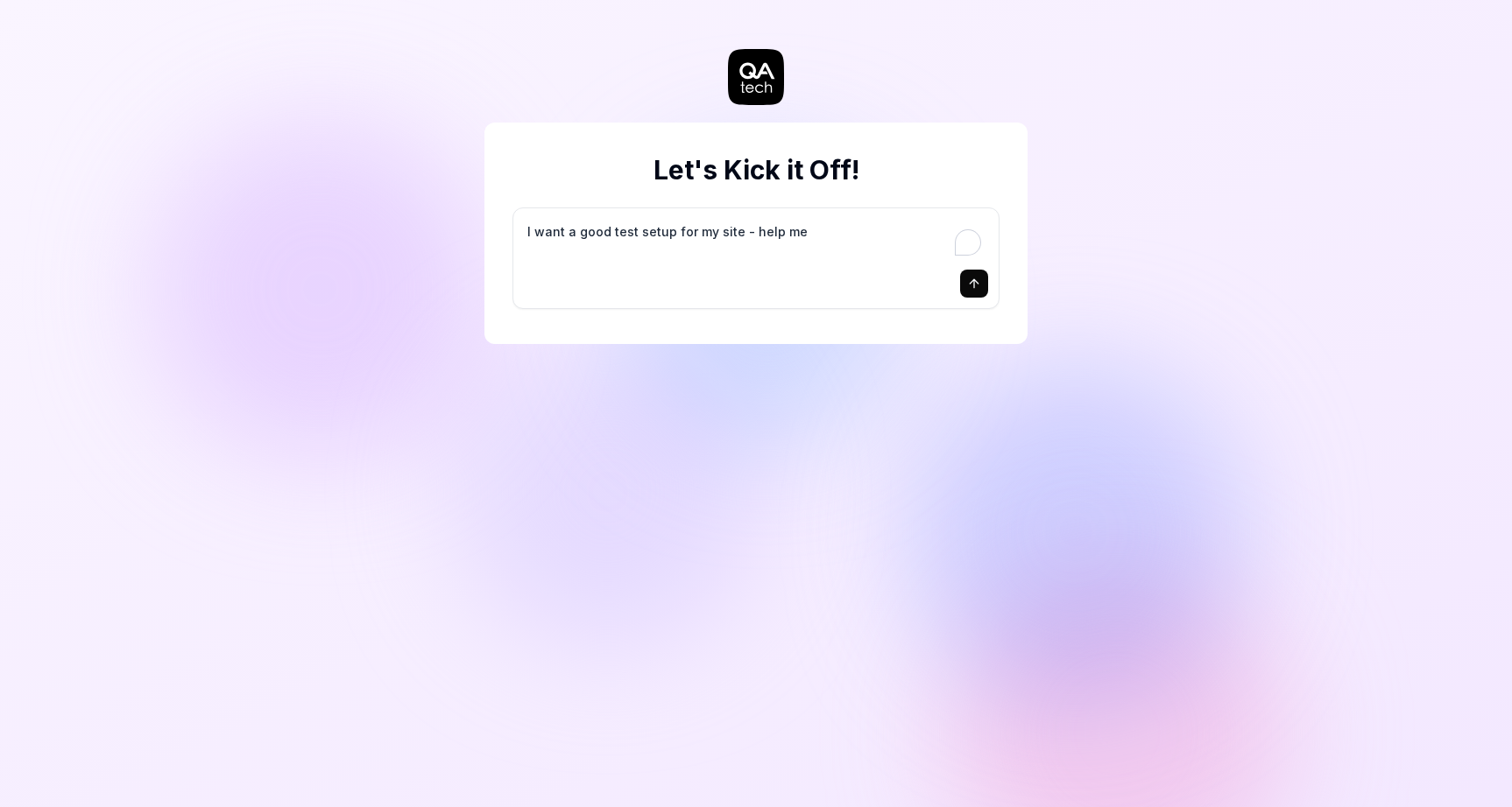
type textarea "I want a good test setup for my site - help me c"
type textarea "*"
type textarea "I want a good test setup for my site - help me cr"
type textarea "*"
type textarea "I want a good test setup for my site - help me cre"
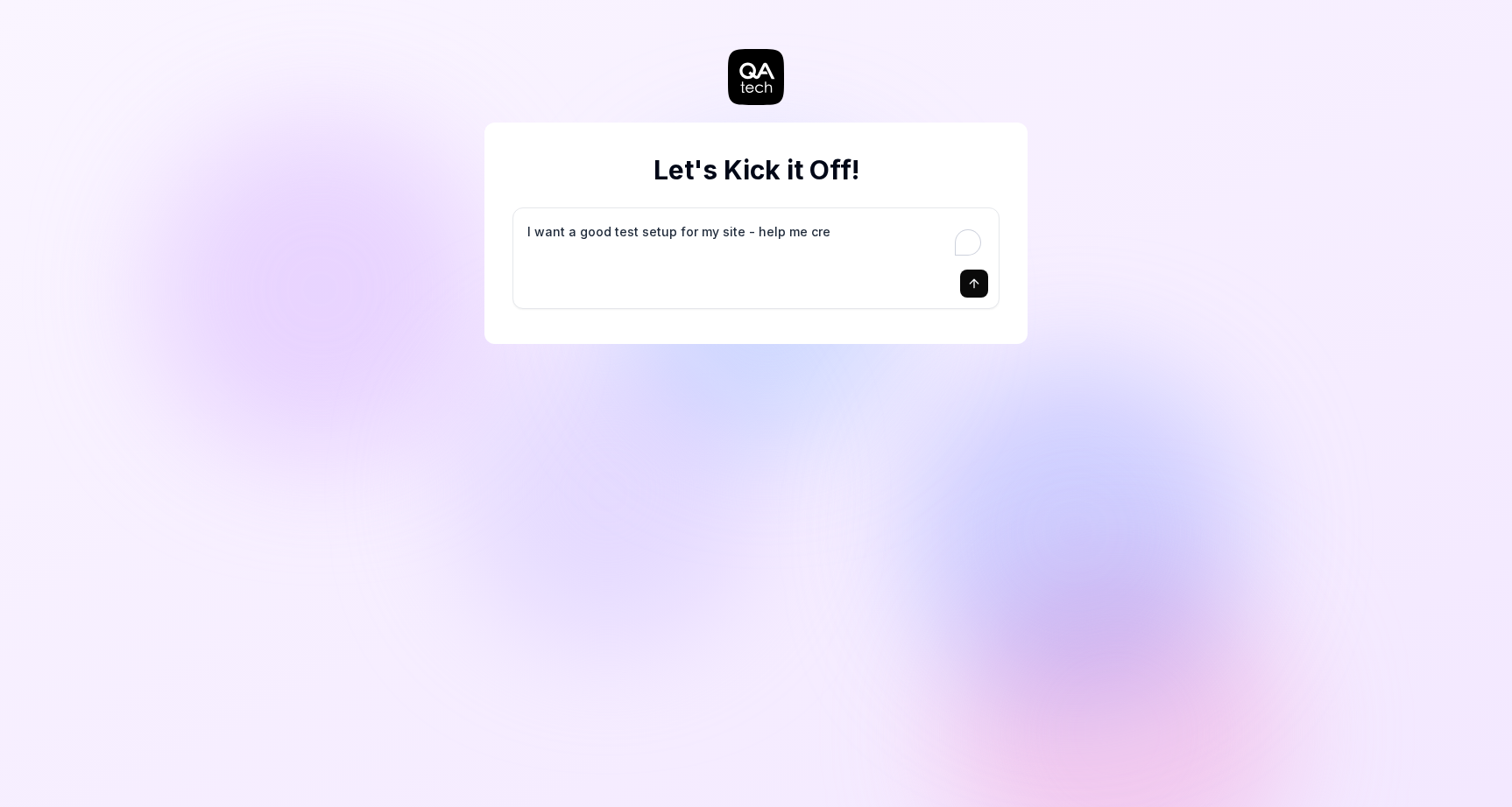
type textarea "*"
type textarea "I want a good test setup for my site - help me crea"
type textarea "*"
type textarea "I want a good test setup for my site - help me creat"
type textarea "*"
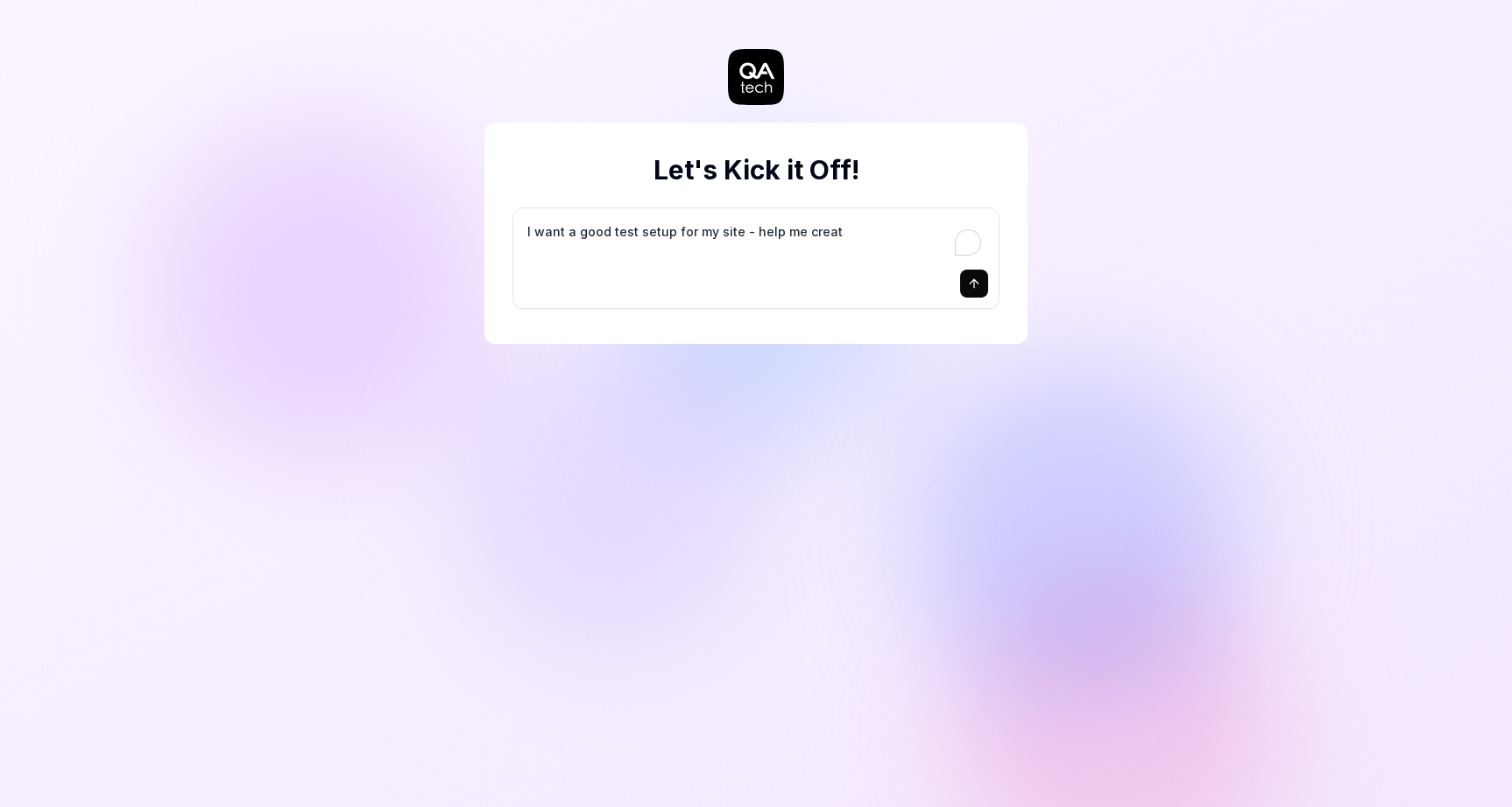
type textarea "I want a good test setup for my site - help me create"
type textarea "*"
type textarea "I want a good test setup for my site - help me create"
type textarea "*"
type textarea "I want a good test setup for my site - help me create t"
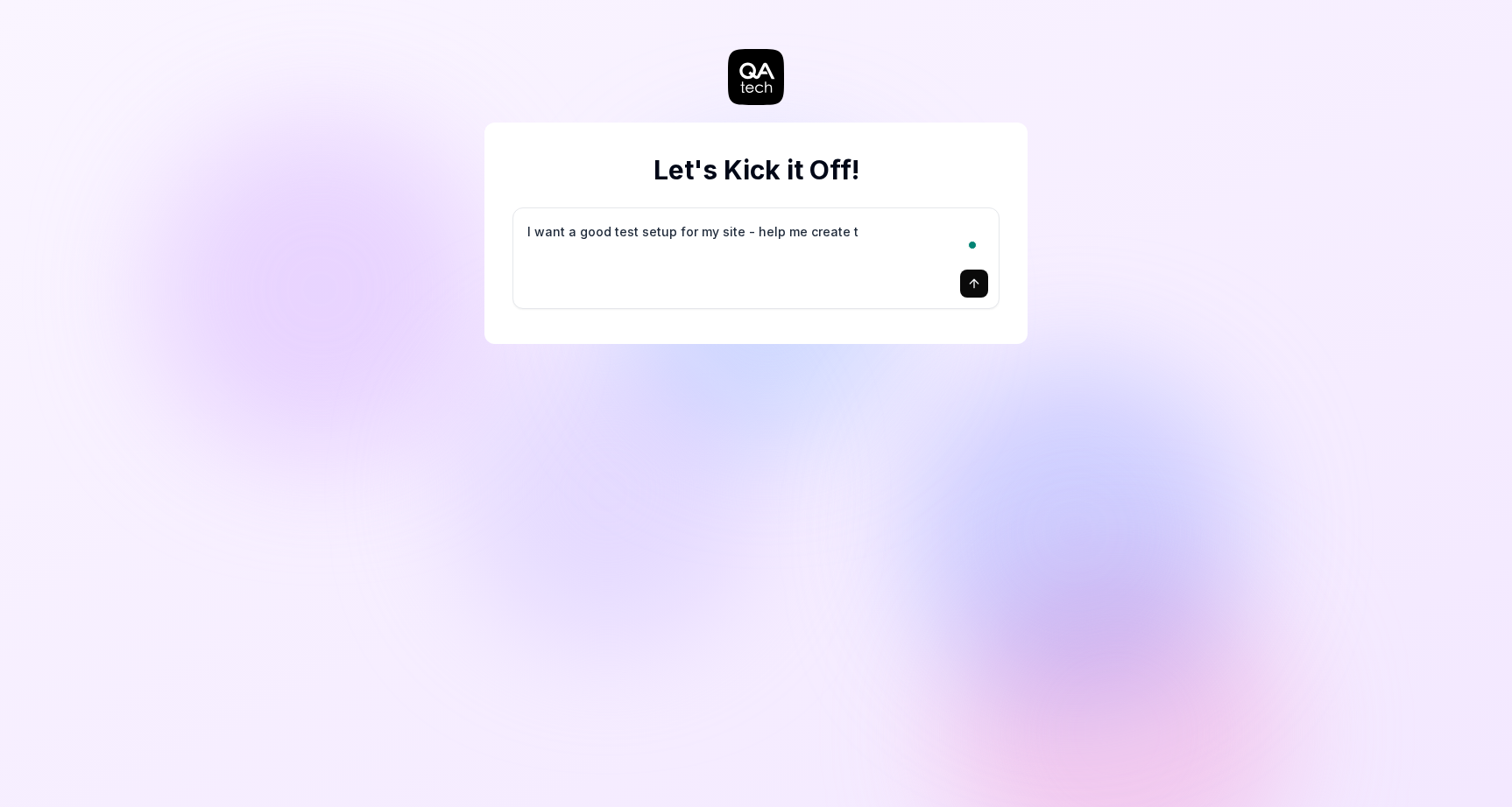
type textarea "*"
type textarea "I want a good test setup for my site - help me create th"
type textarea "*"
type textarea "I want a good test setup for my site - help me create the"
type textarea "*"
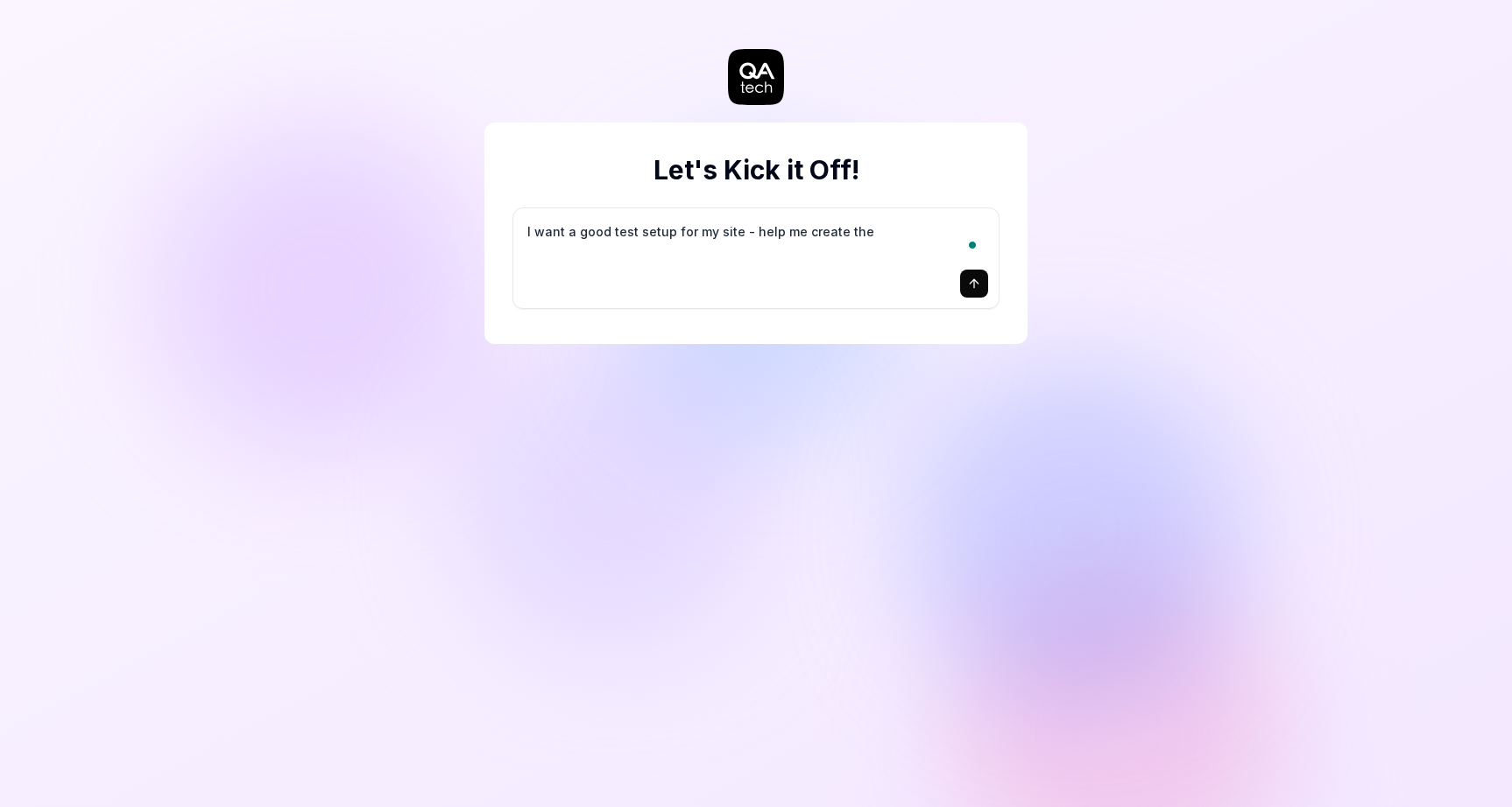
type textarea "I want a good test setup for my site - help me create the"
type textarea "*"
type textarea "I want a good test setup for my site - help me create the f"
type textarea "*"
type textarea "I want a good test setup for my site - help me create the fi"
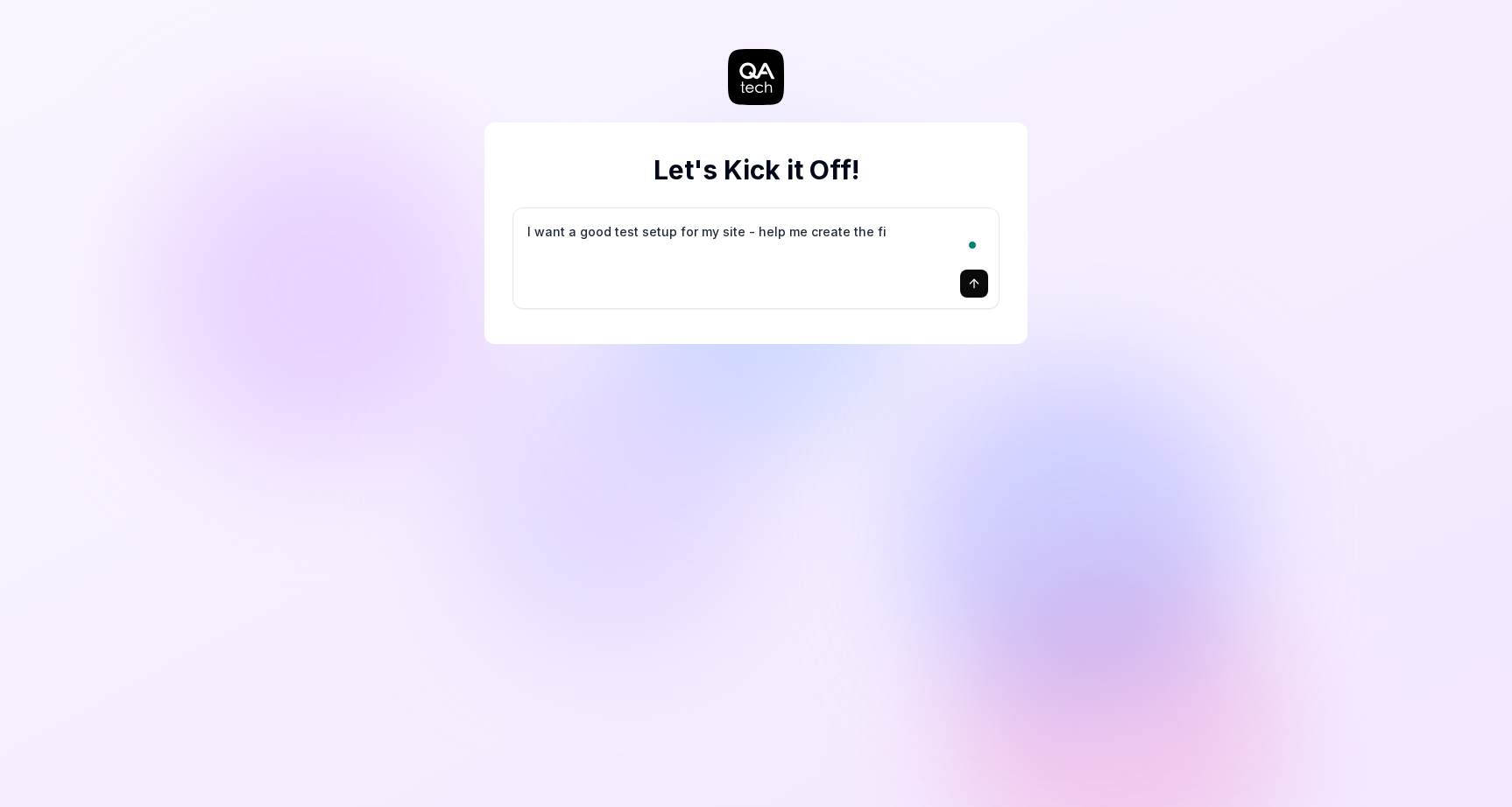
type textarea "*"
type textarea "I want a good test setup for my site - help me create the fir"
type textarea "*"
type textarea "I want a good test setup for my site - help me create the firs"
type textarea "*"
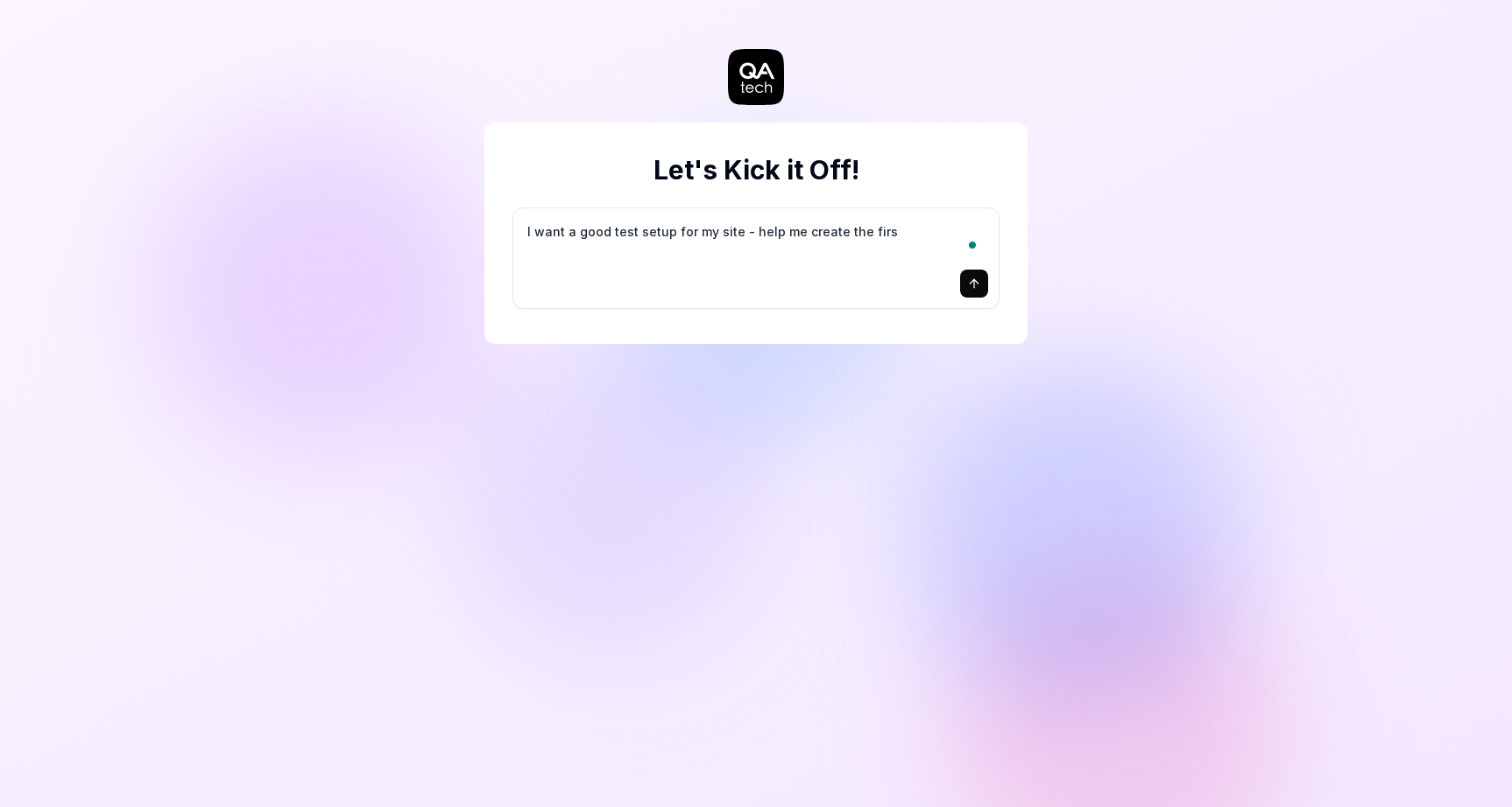
type textarea "I want a good test setup for my site - help me create the first"
type textarea "*"
type textarea "I want a good test setup for my site - help me create the first"
type textarea "*"
type textarea "I want a good test setup for my site - help me create the first 3"
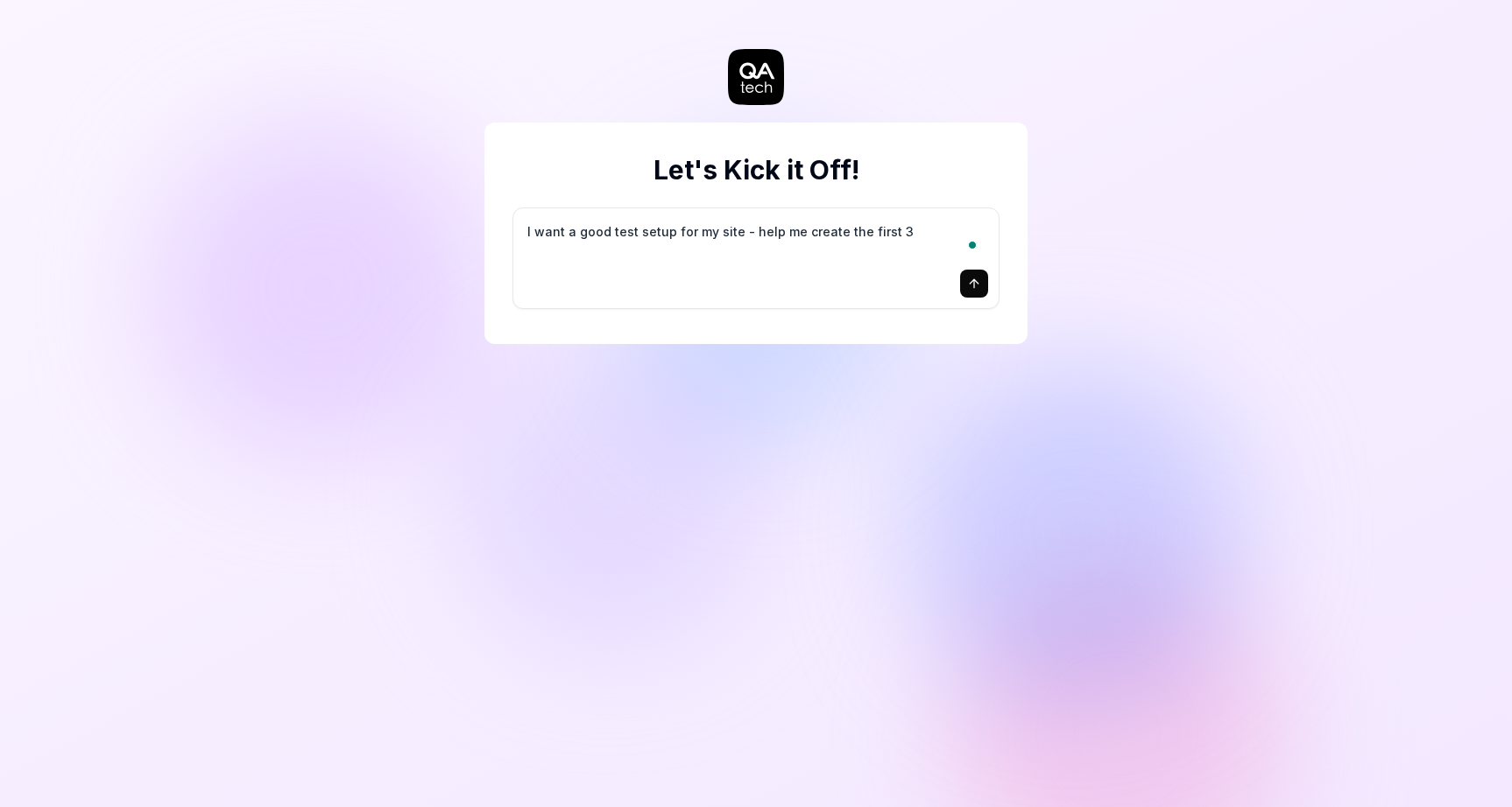
type textarea "*"
type textarea "I want a good test setup for my site - help me create the first 3-"
type textarea "*"
type textarea "I want a good test setup for my site - help me create the first 3-5"
type textarea "*"
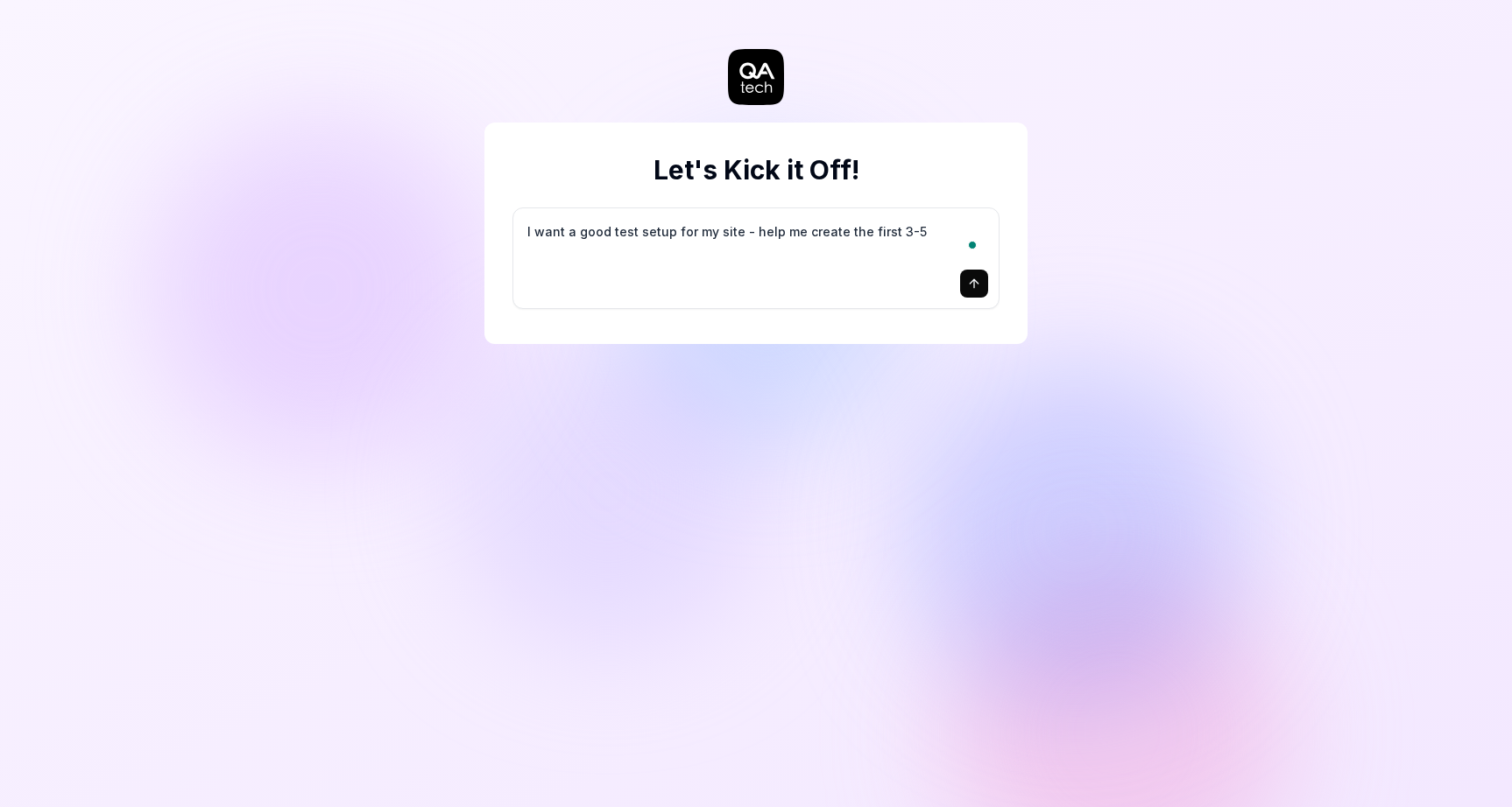
type textarea "I want a good test setup for my site - help me create the first 3-5"
type textarea "*"
type textarea "I want a good test setup for my site - help me create the first 3-5 t"
type textarea "*"
type textarea "I want a good test setup for my site - help me create the first 3-5 te"
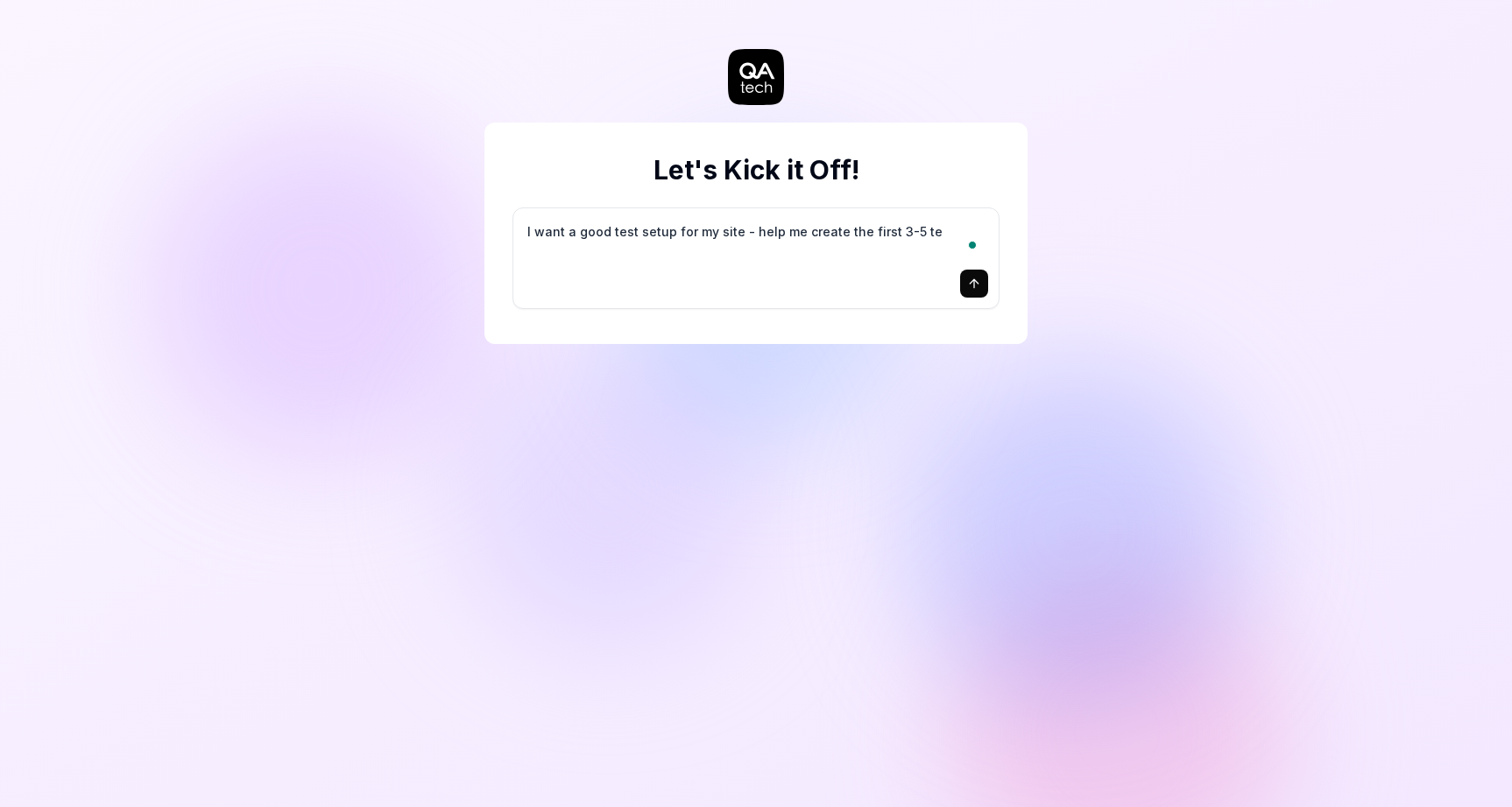
type textarea "*"
type textarea "I want a good test setup for my site - help me create the first 3-5 tes"
type textarea "*"
type textarea "I want a good test setup for my site - help me create the first 3-5 test"
type textarea "*"
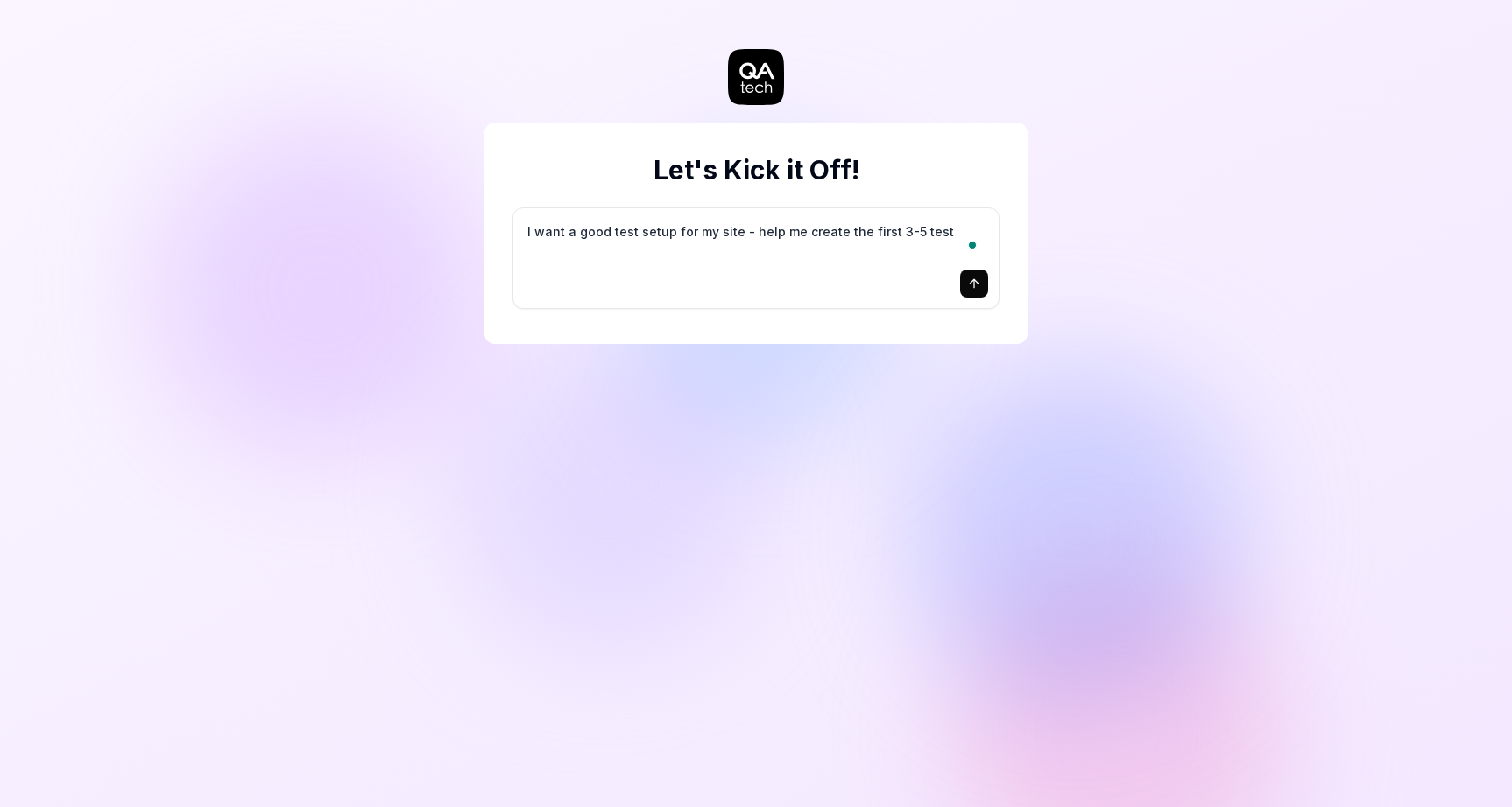
type textarea "I want a good test setup for my site - help me create the first 3-5 test"
type textarea "*"
type textarea "I want a good test setup for my site - help me create the first 3-5 test c"
type textarea "*"
type textarea "I want a good test setup for my site - help me create the first 3-5 test ca"
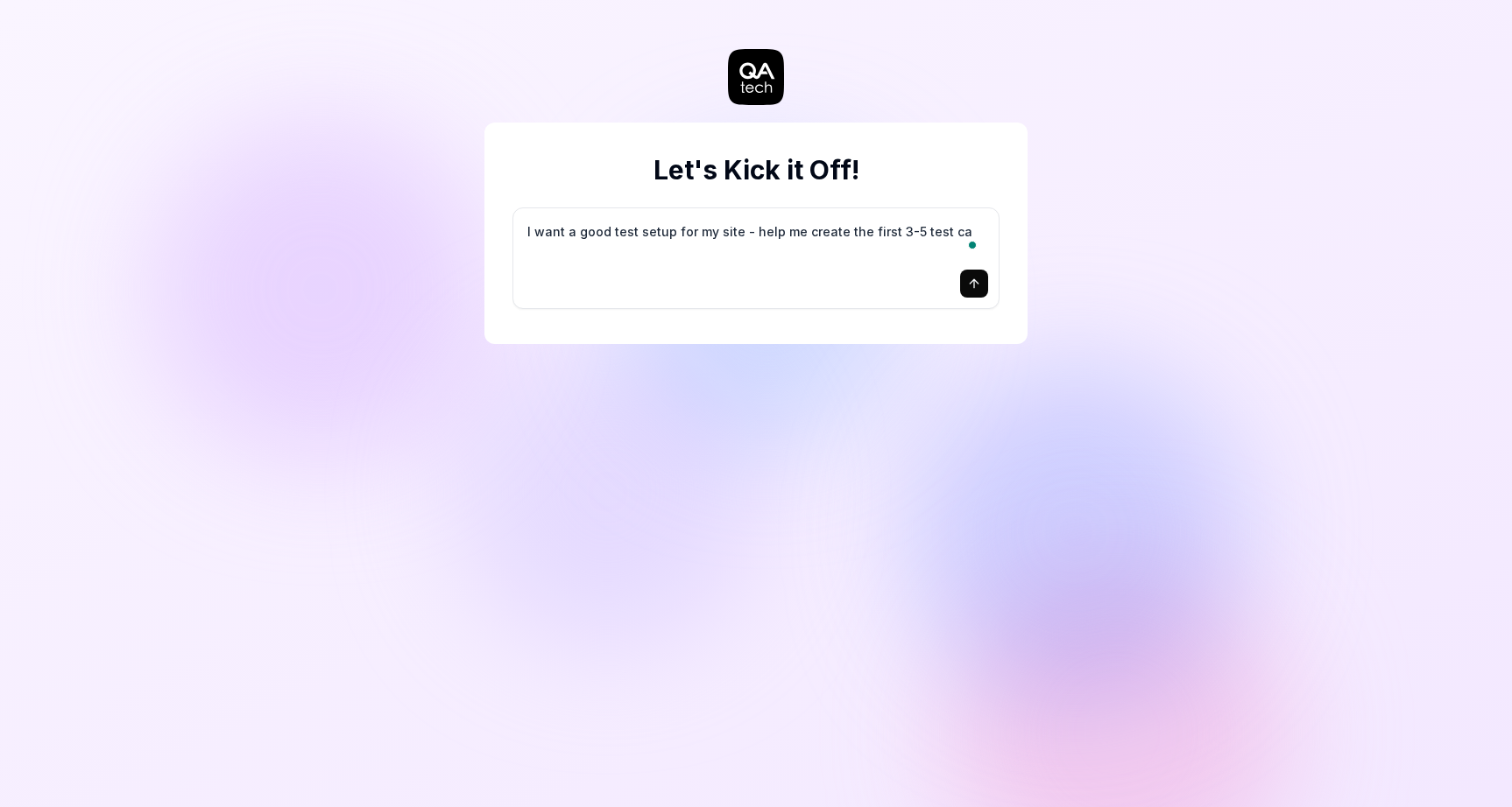
type textarea "*"
type textarea "I want a good test setup for my site - help me create the first 3-5 test cas"
type textarea "*"
type textarea "I want a good test setup for my site - help me create the first 3-5 test case"
type textarea "*"
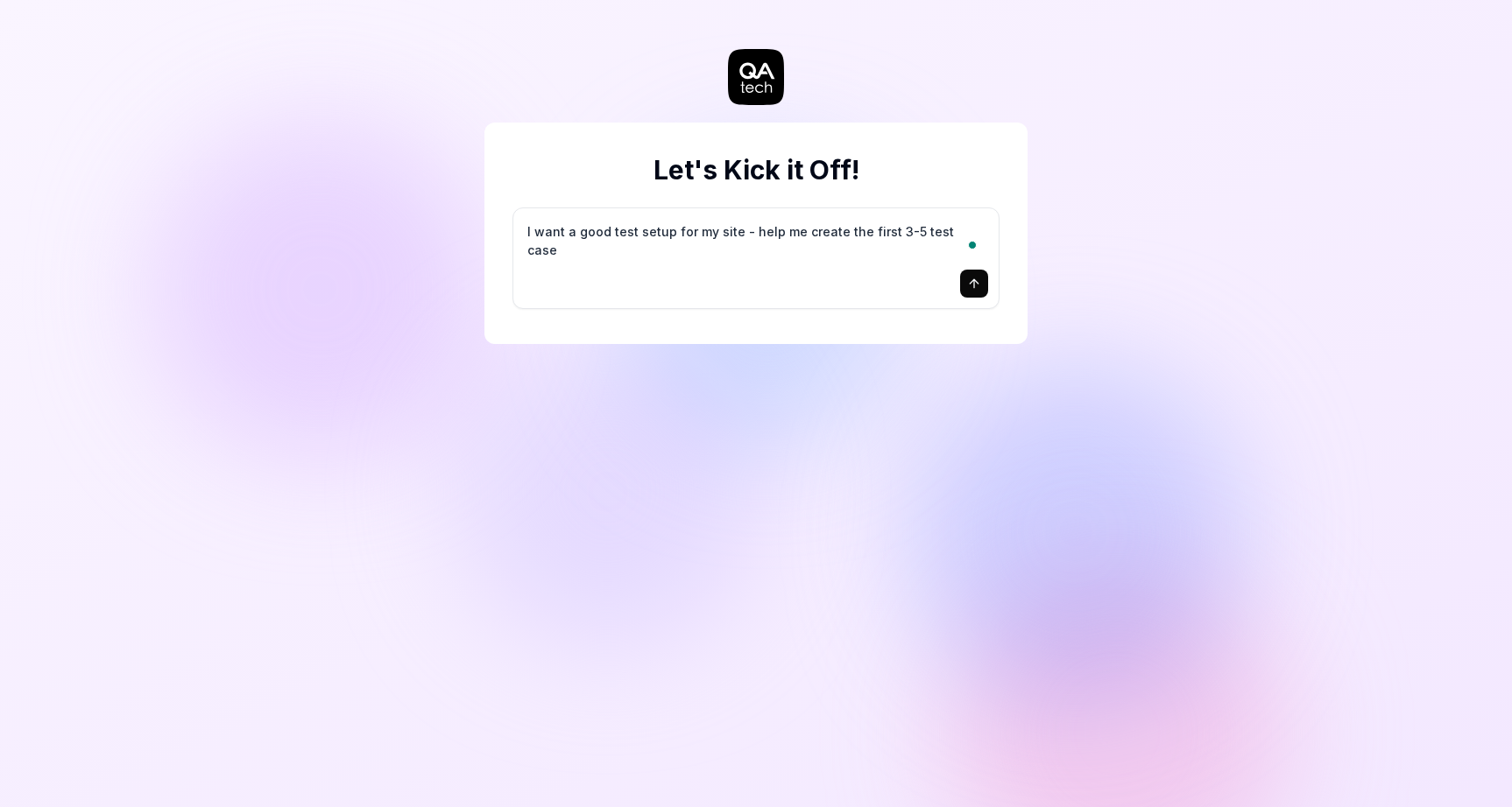
type textarea "I want a good test setup for my site - help me create the first 3-5 test cases"
click at [978, 283] on icon "submit" at bounding box center [974, 283] width 14 height 14
type textarea "*"
